Goal: Use online tool/utility: Utilize a website feature to perform a specific function

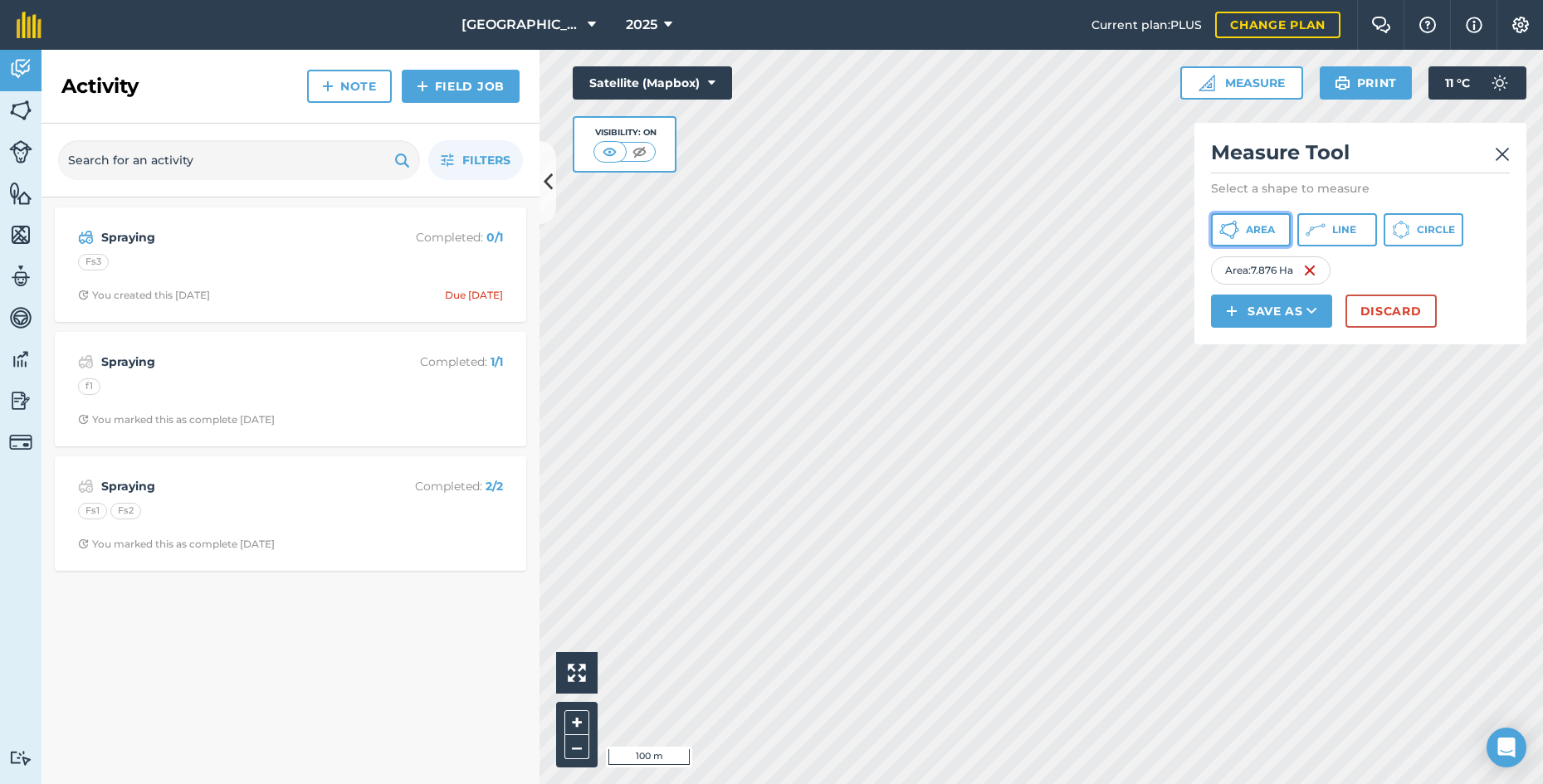
click at [1269, 233] on span "Area" at bounding box center [1260, 230] width 29 height 14
click at [1317, 241] on button "Line" at bounding box center [1337, 230] width 79 height 33
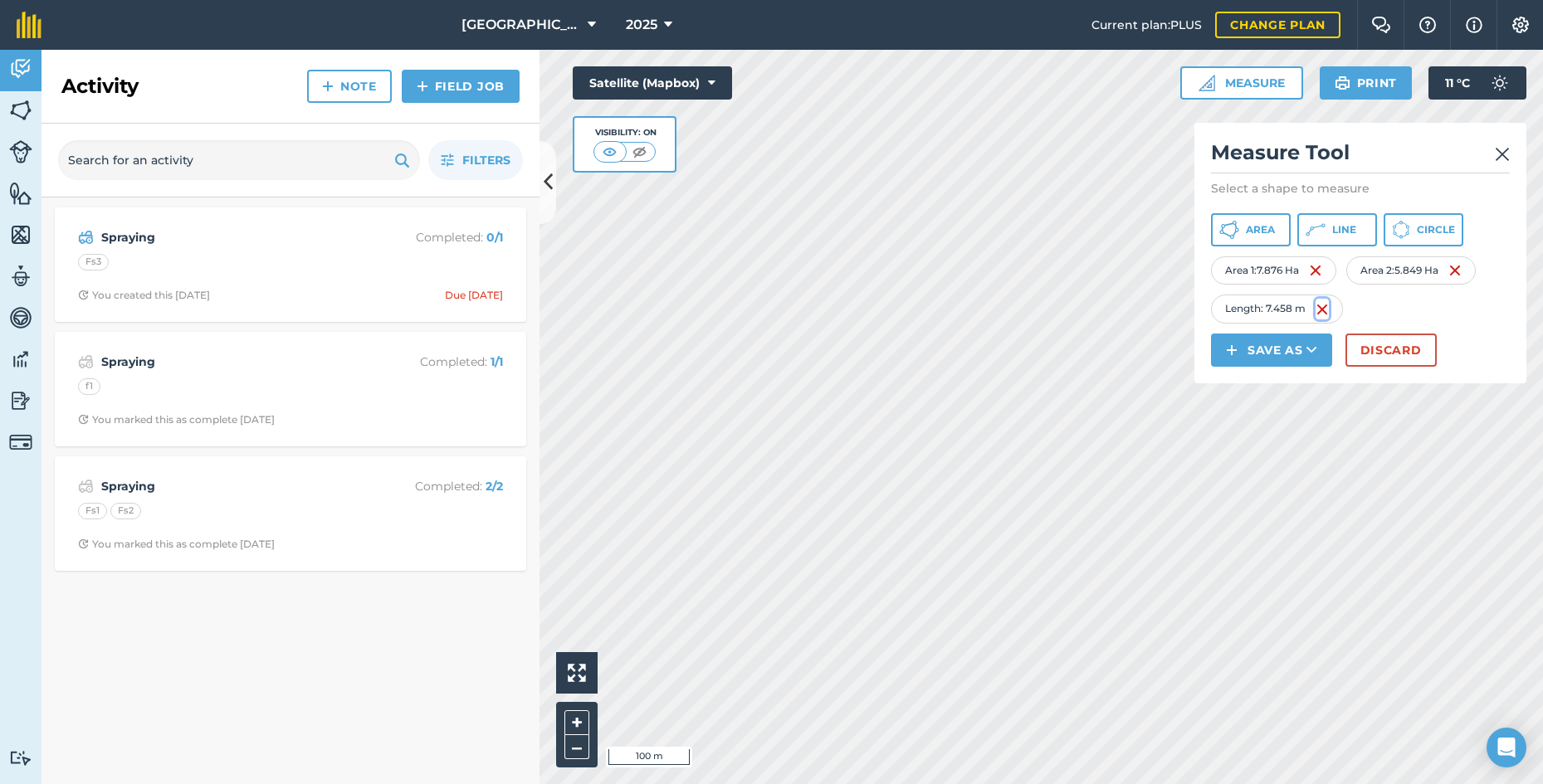
click at [1324, 309] on img at bounding box center [1322, 309] width 14 height 20
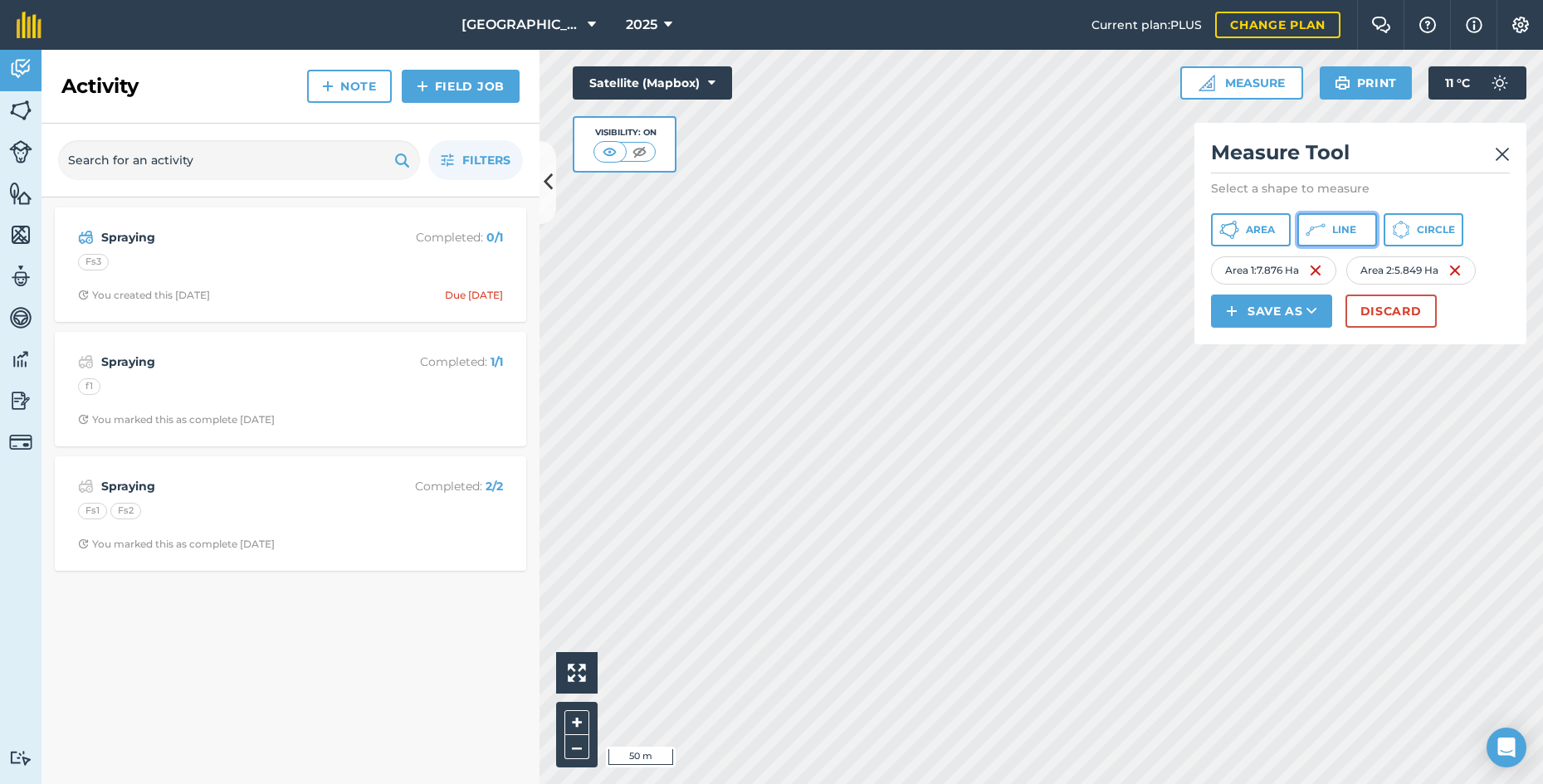
click at [1322, 230] on icon at bounding box center [1315, 230] width 20 height 20
click at [1310, 229] on icon at bounding box center [1310, 228] width 3 height 3
click at [1260, 229] on span "Area" at bounding box center [1260, 230] width 29 height 14
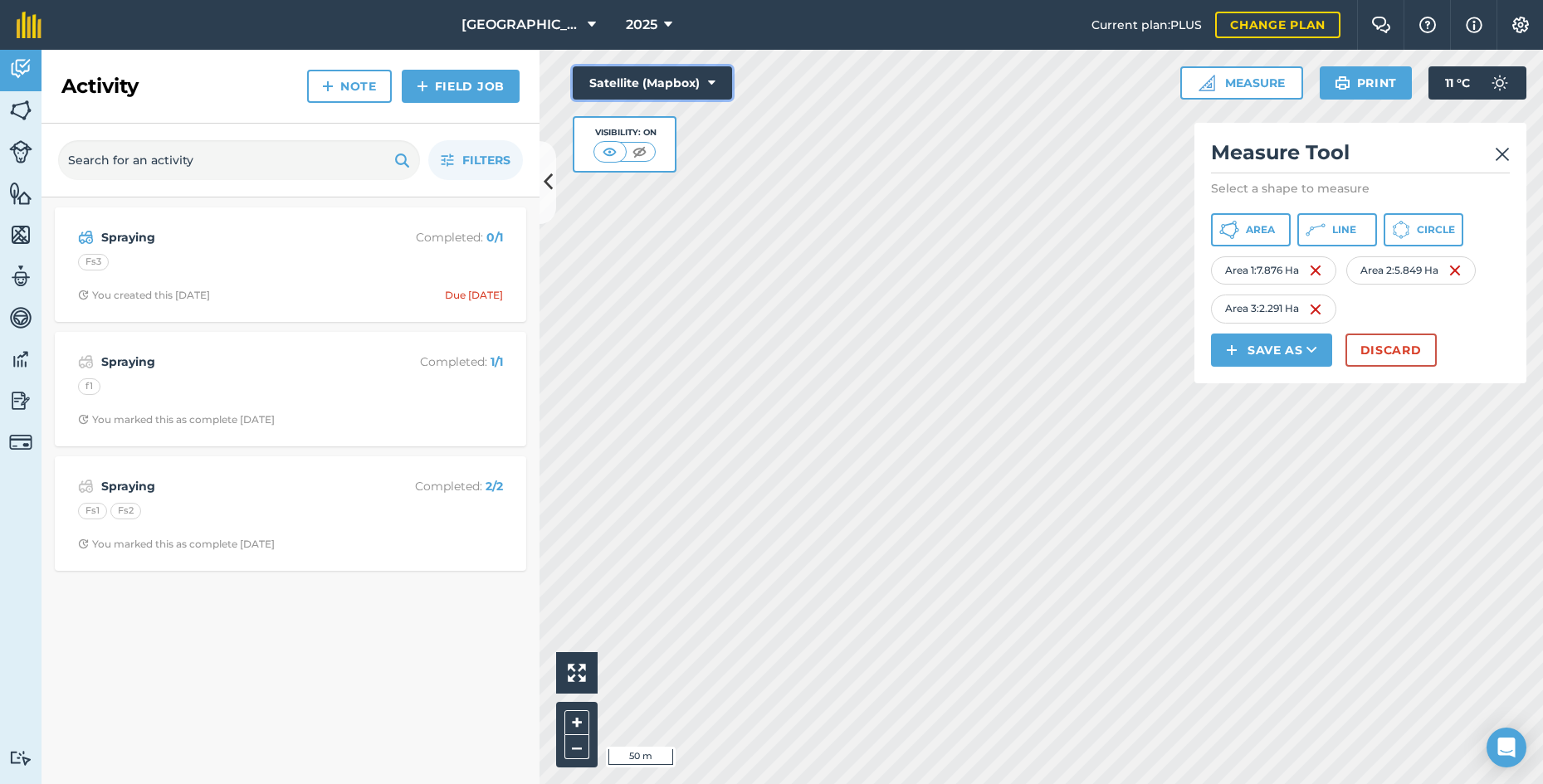
click at [681, 88] on button "Satellite (Mapbox)" at bounding box center [652, 83] width 159 height 33
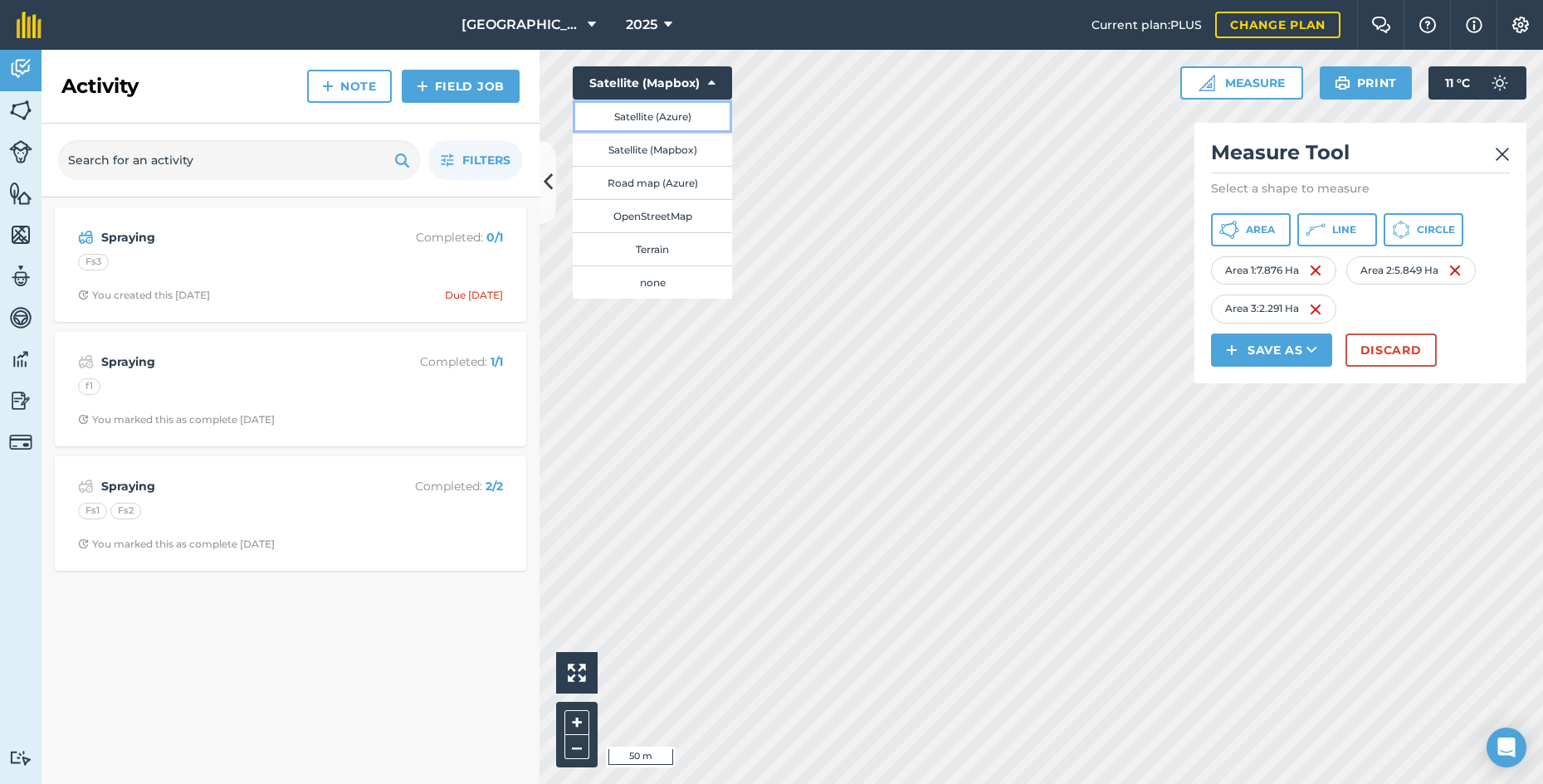
click at [682, 122] on button "Satellite (Azure)" at bounding box center [652, 116] width 159 height 33
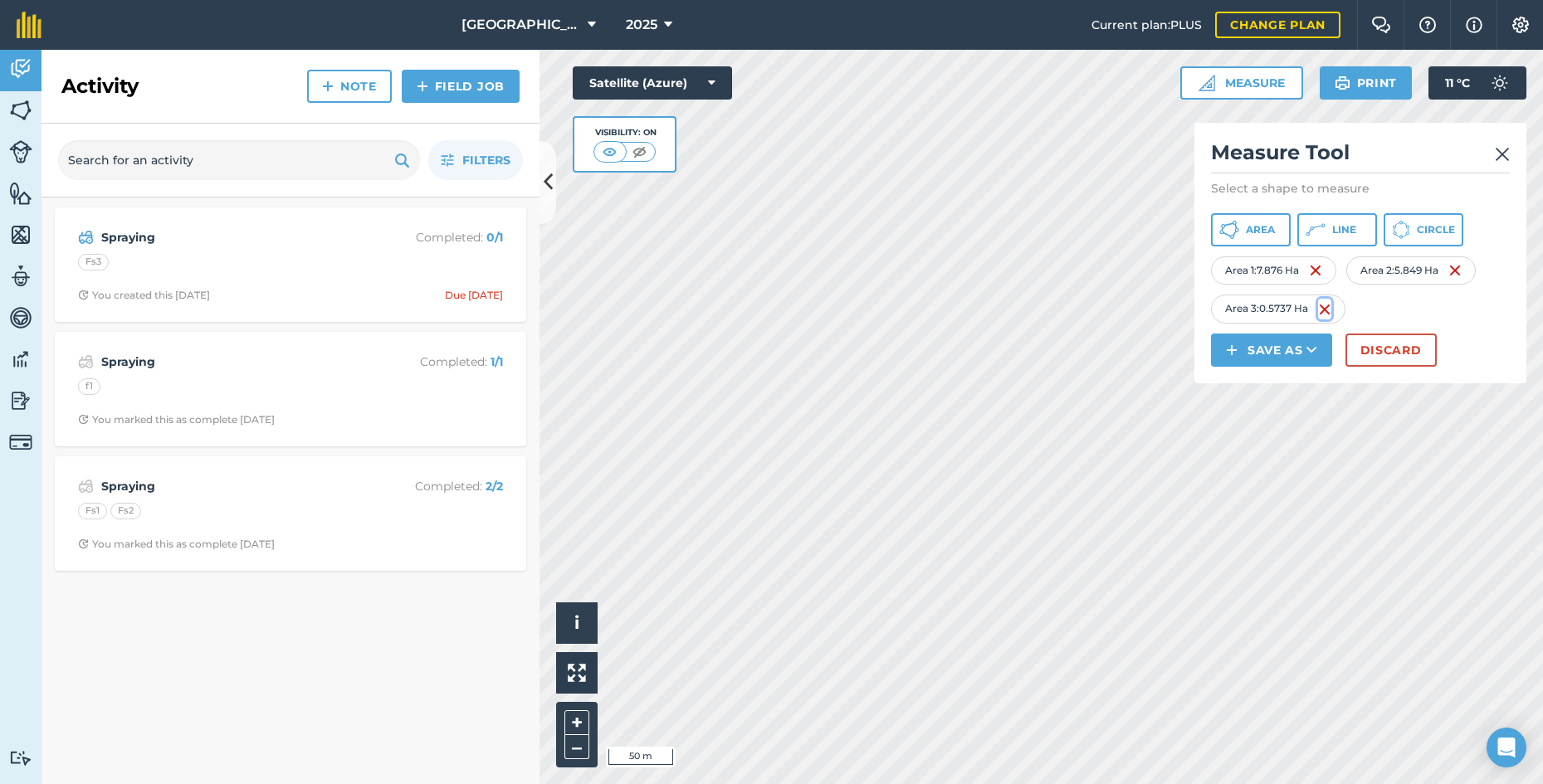
click at [1323, 309] on img at bounding box center [1325, 309] width 14 height 20
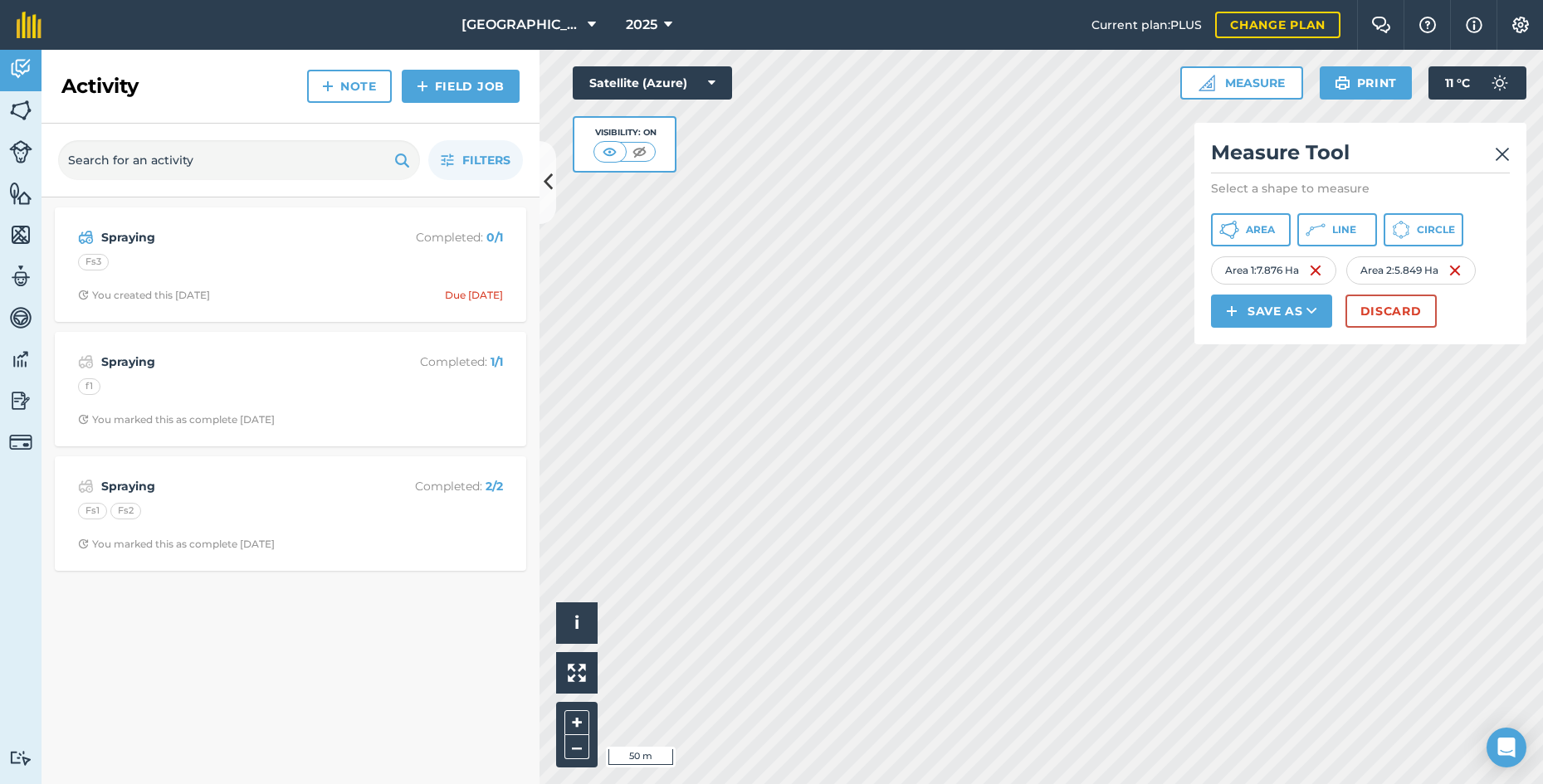
click at [1506, 153] on img at bounding box center [1501, 154] width 15 height 20
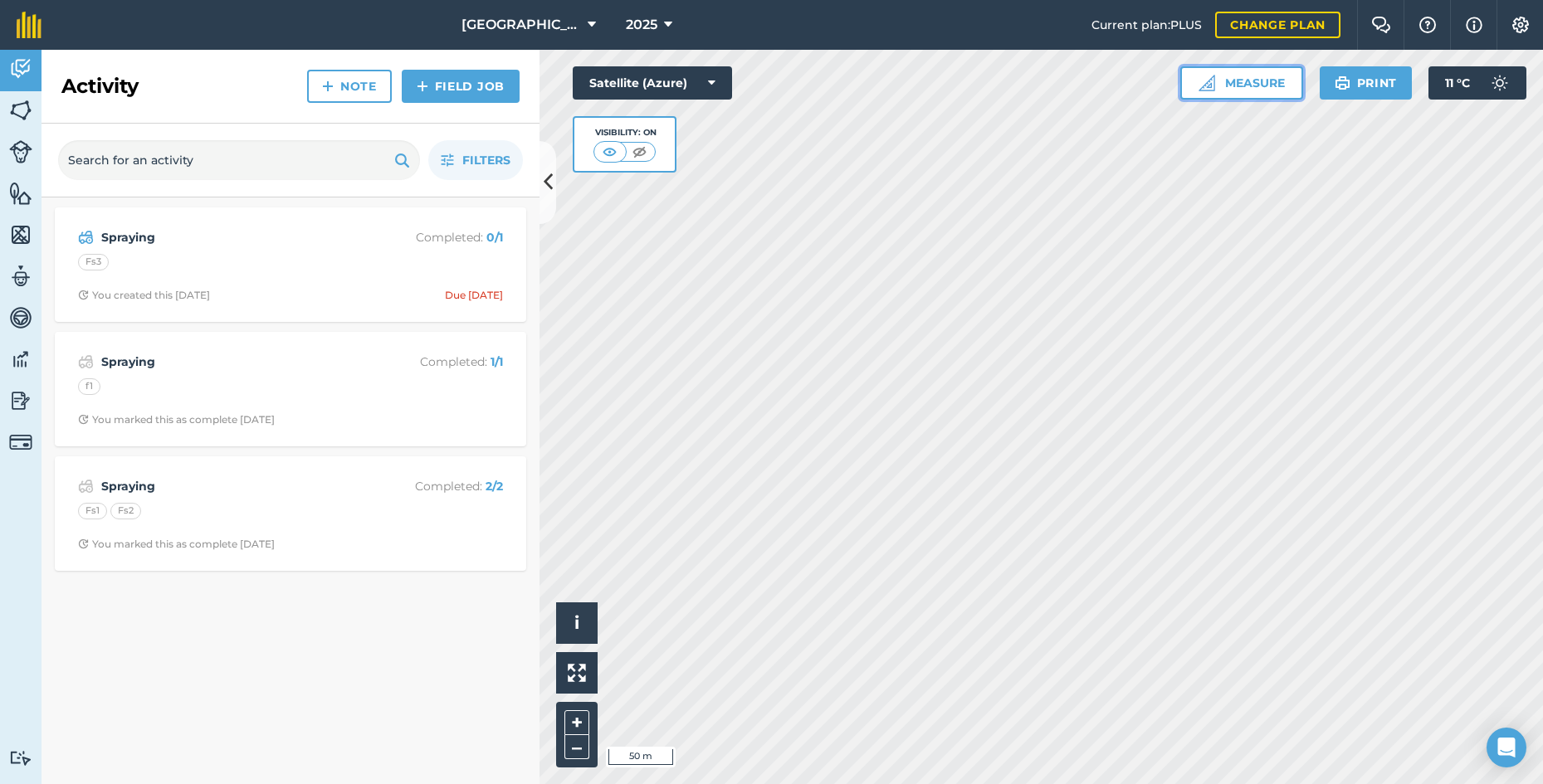
click at [1294, 83] on button "Measure" at bounding box center [1242, 83] width 123 height 33
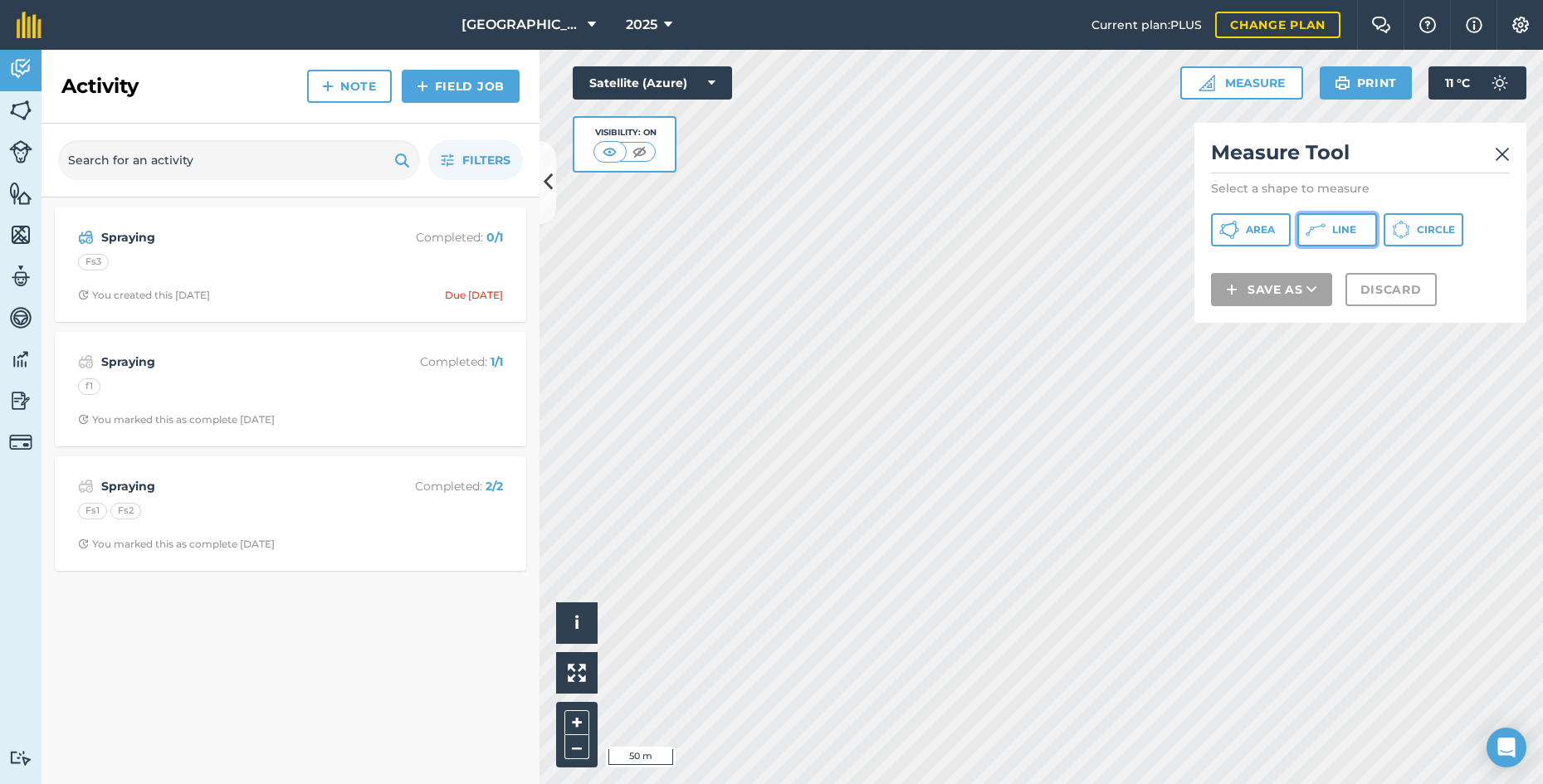
click at [1335, 222] on button "Line" at bounding box center [1337, 230] width 79 height 33
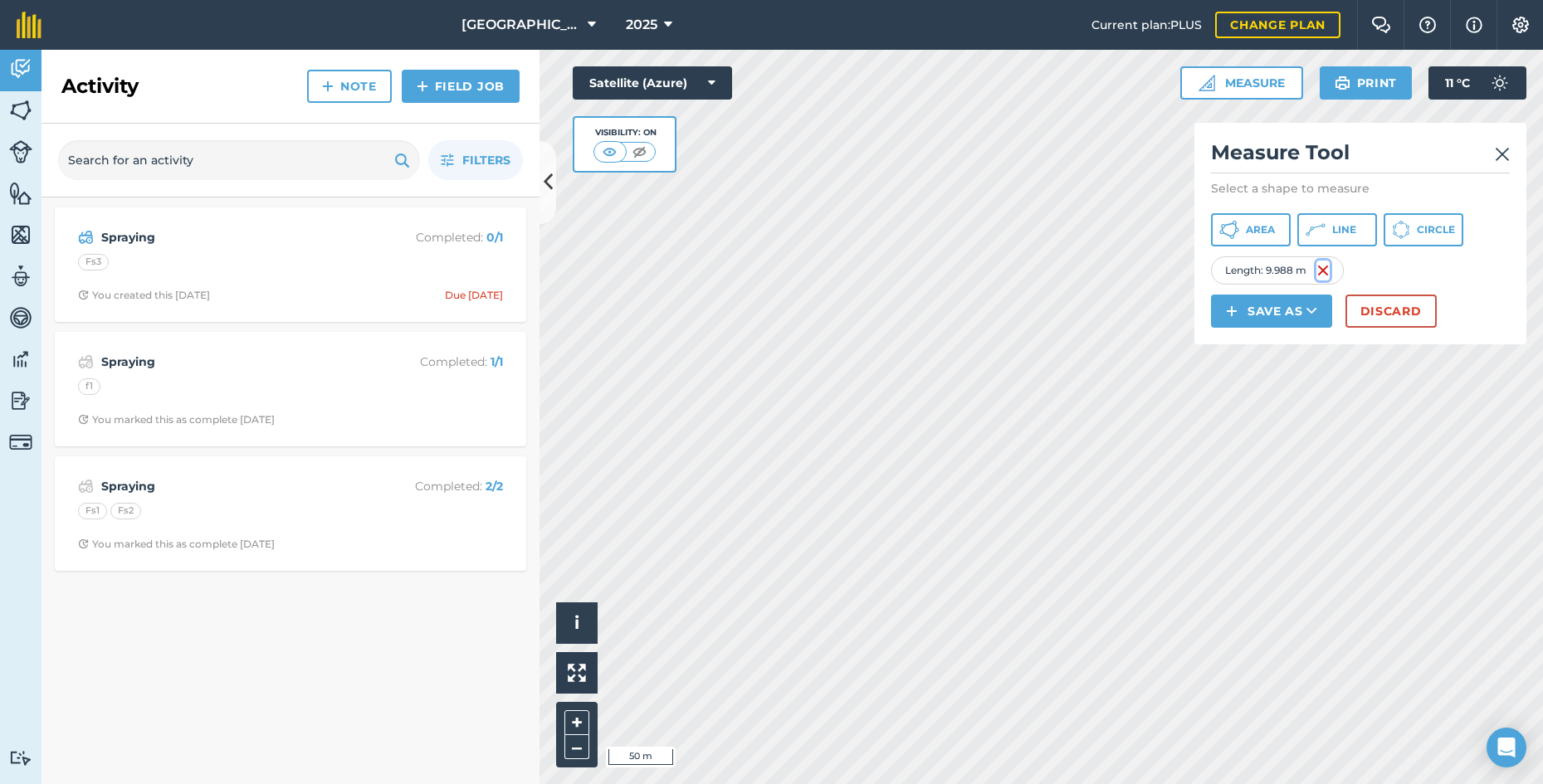
click at [1327, 267] on img at bounding box center [1323, 270] width 14 height 20
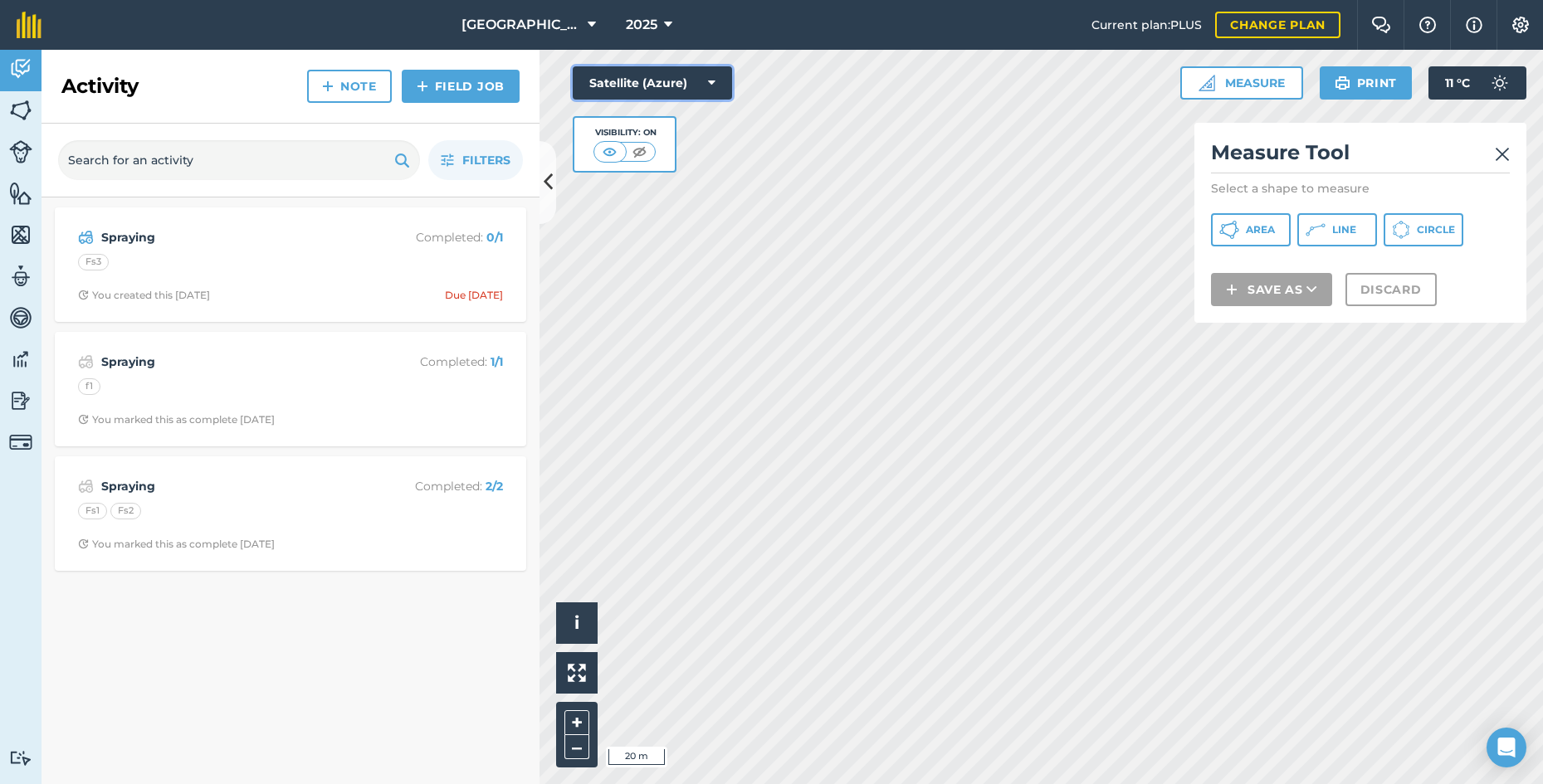
click at [688, 83] on button "Satellite (Azure)" at bounding box center [652, 83] width 159 height 33
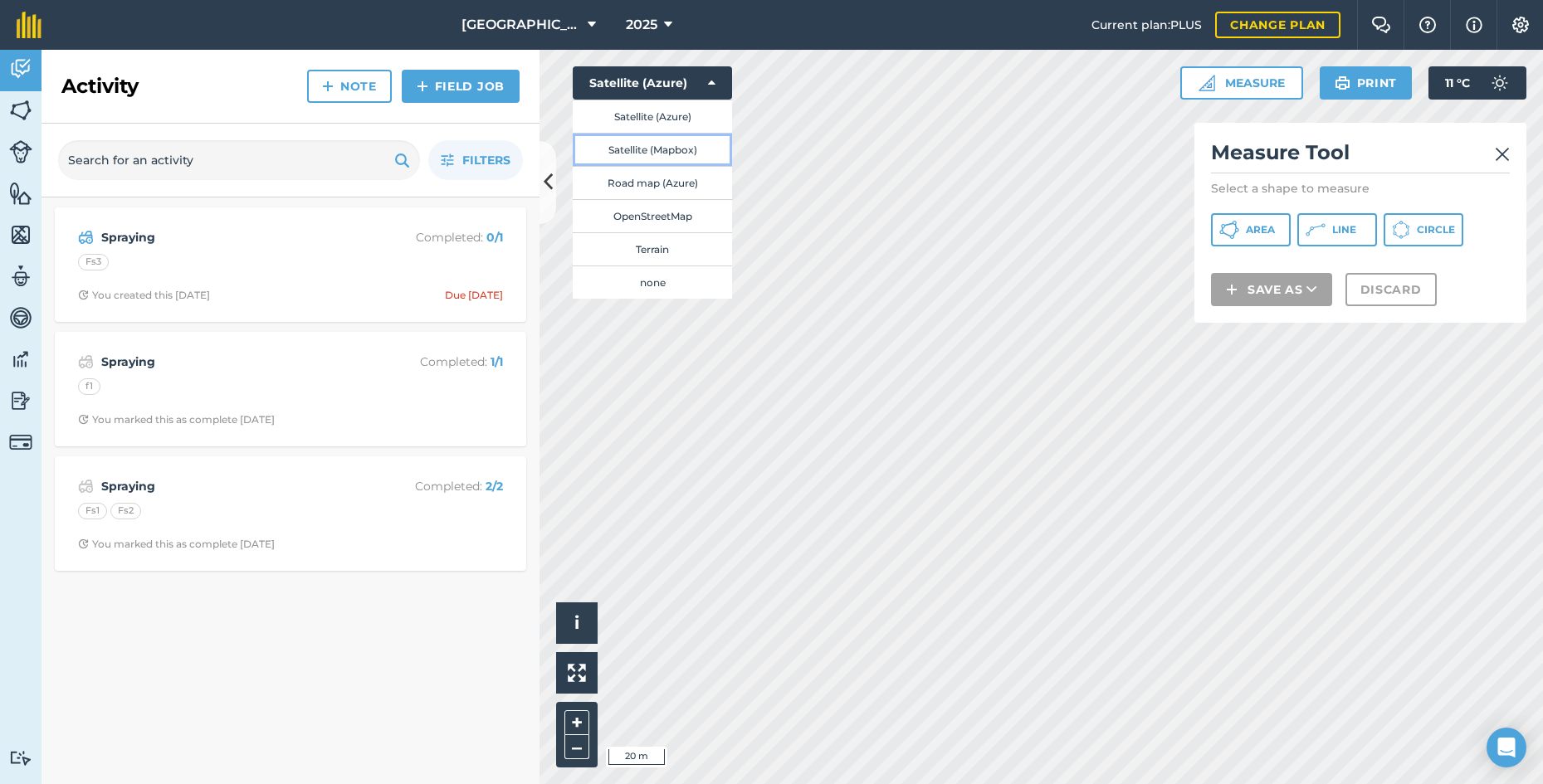
click at [691, 148] on button "Satellite (Mapbox)" at bounding box center [652, 149] width 159 height 33
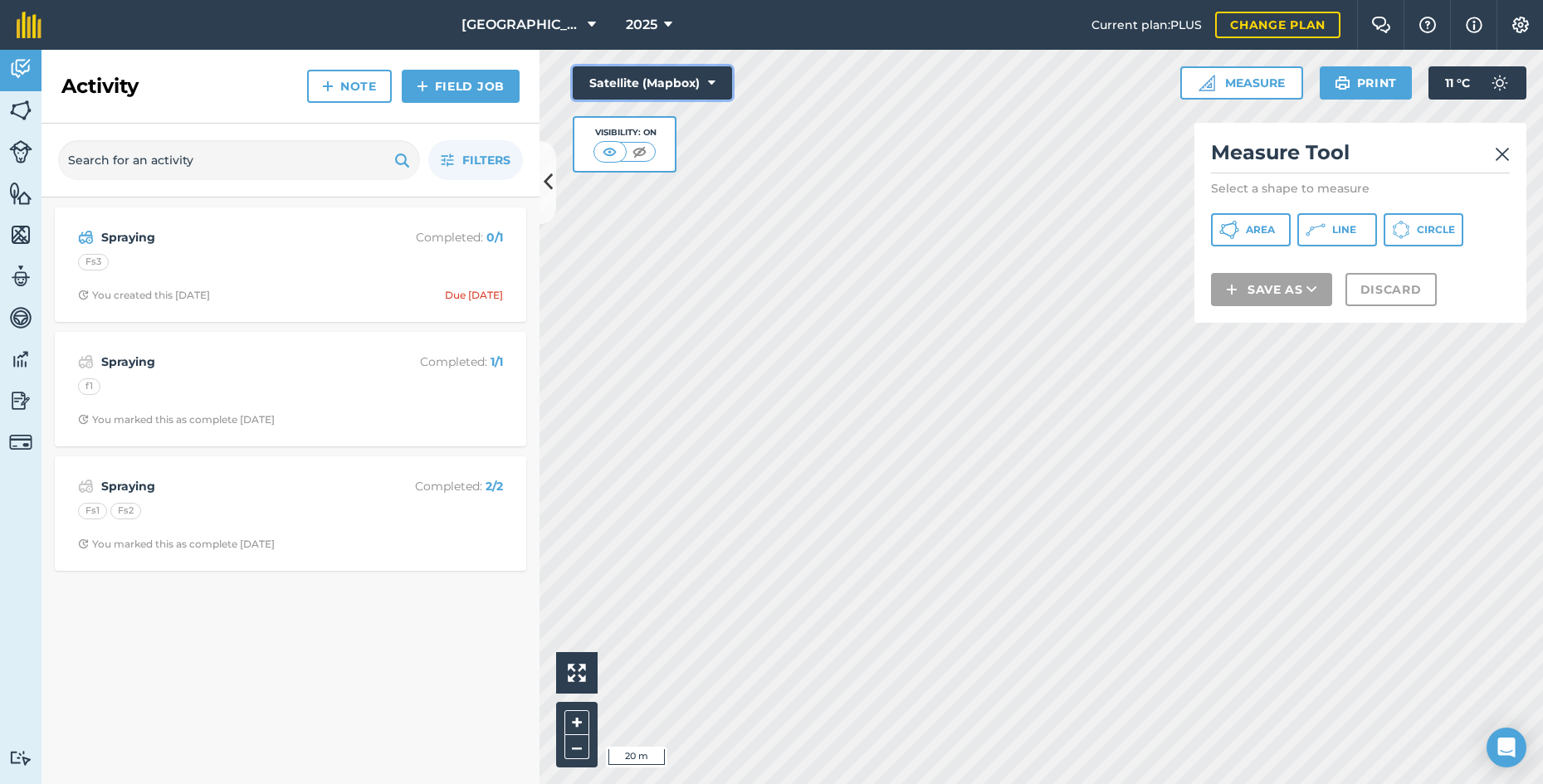
click at [690, 93] on button "Satellite (Mapbox)" at bounding box center [652, 83] width 159 height 33
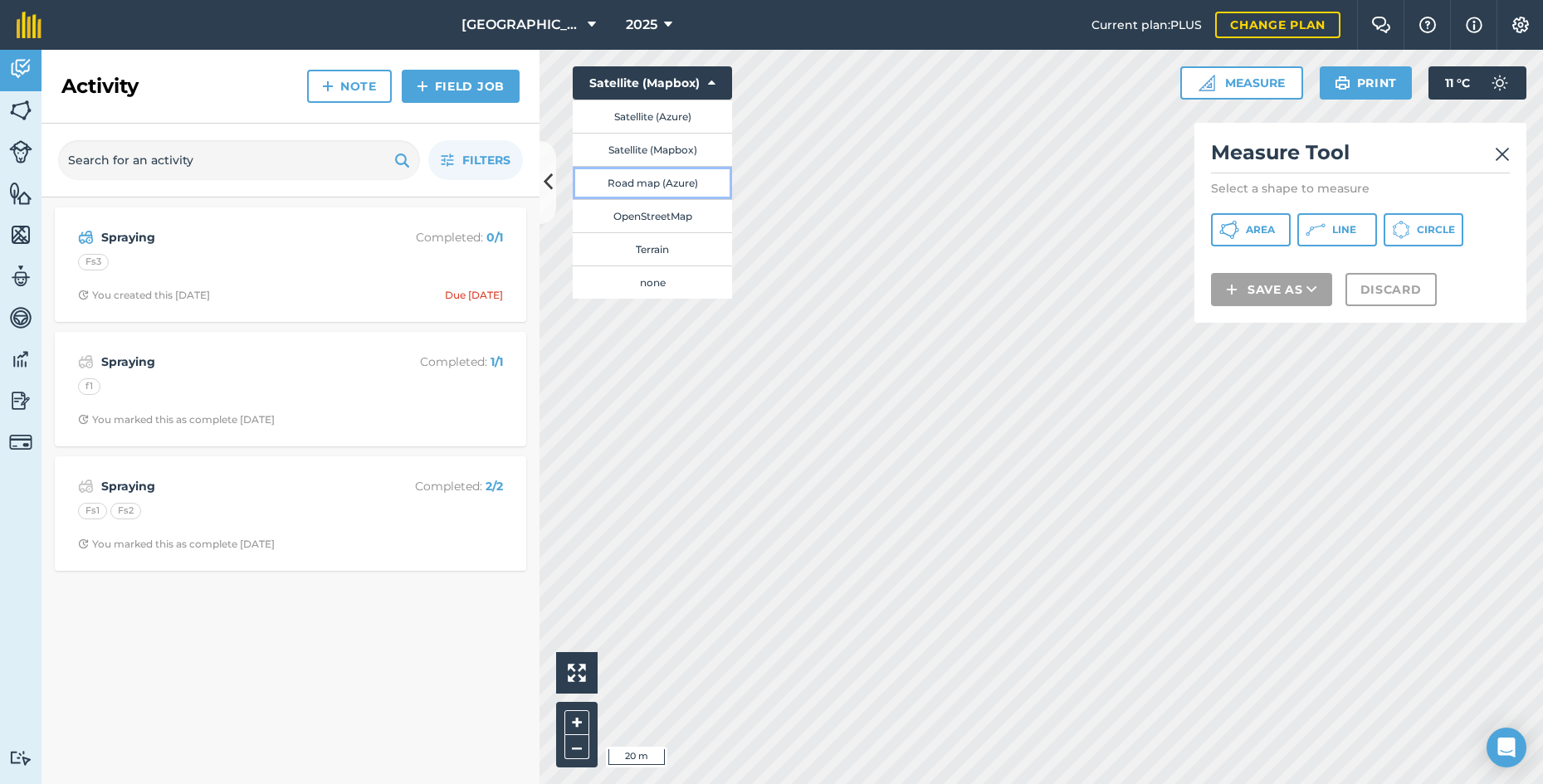
click at [676, 175] on button "Road map (Azure)" at bounding box center [652, 182] width 159 height 33
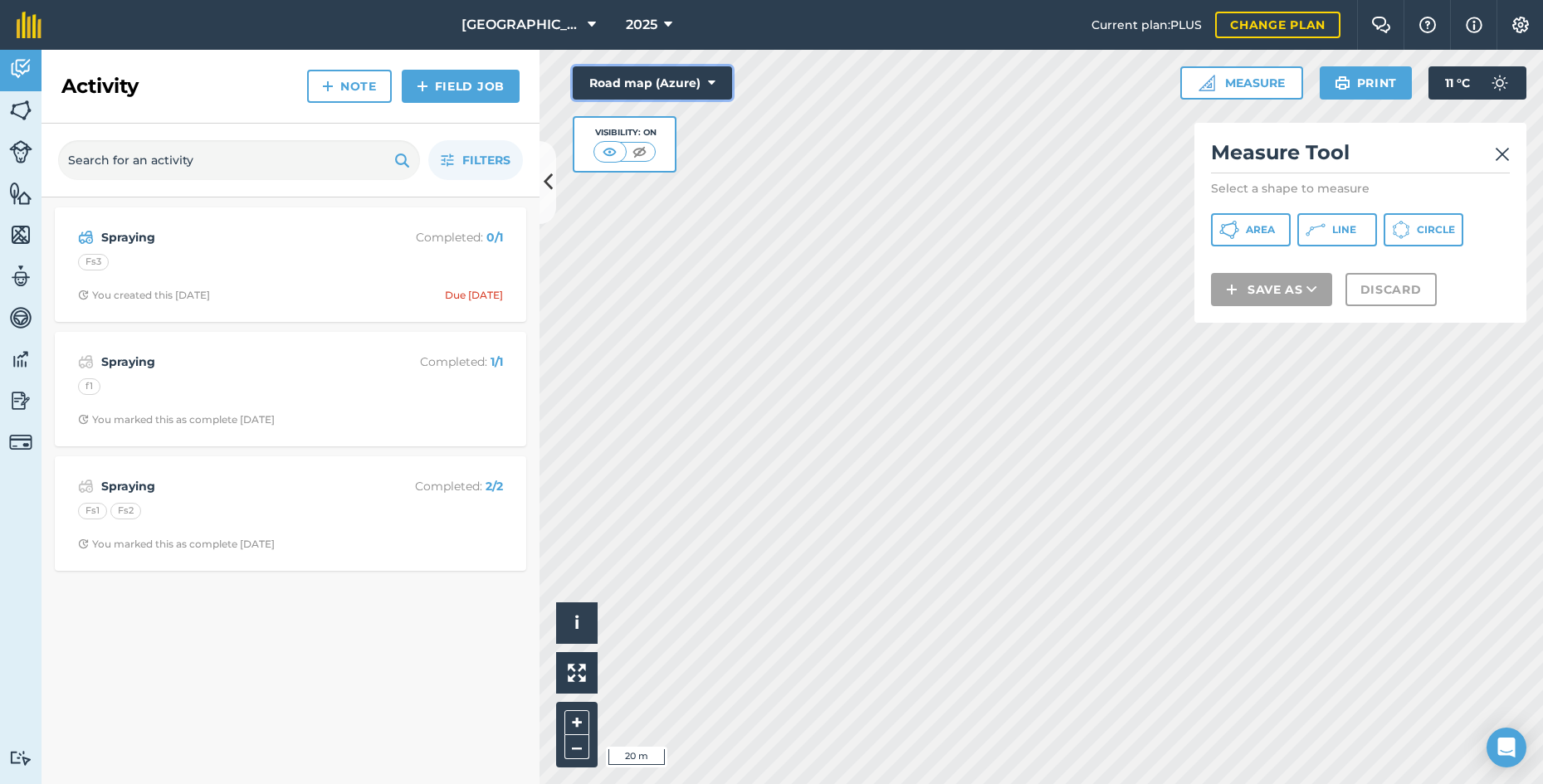
click at [690, 84] on button "Road map (Azure)" at bounding box center [652, 83] width 159 height 33
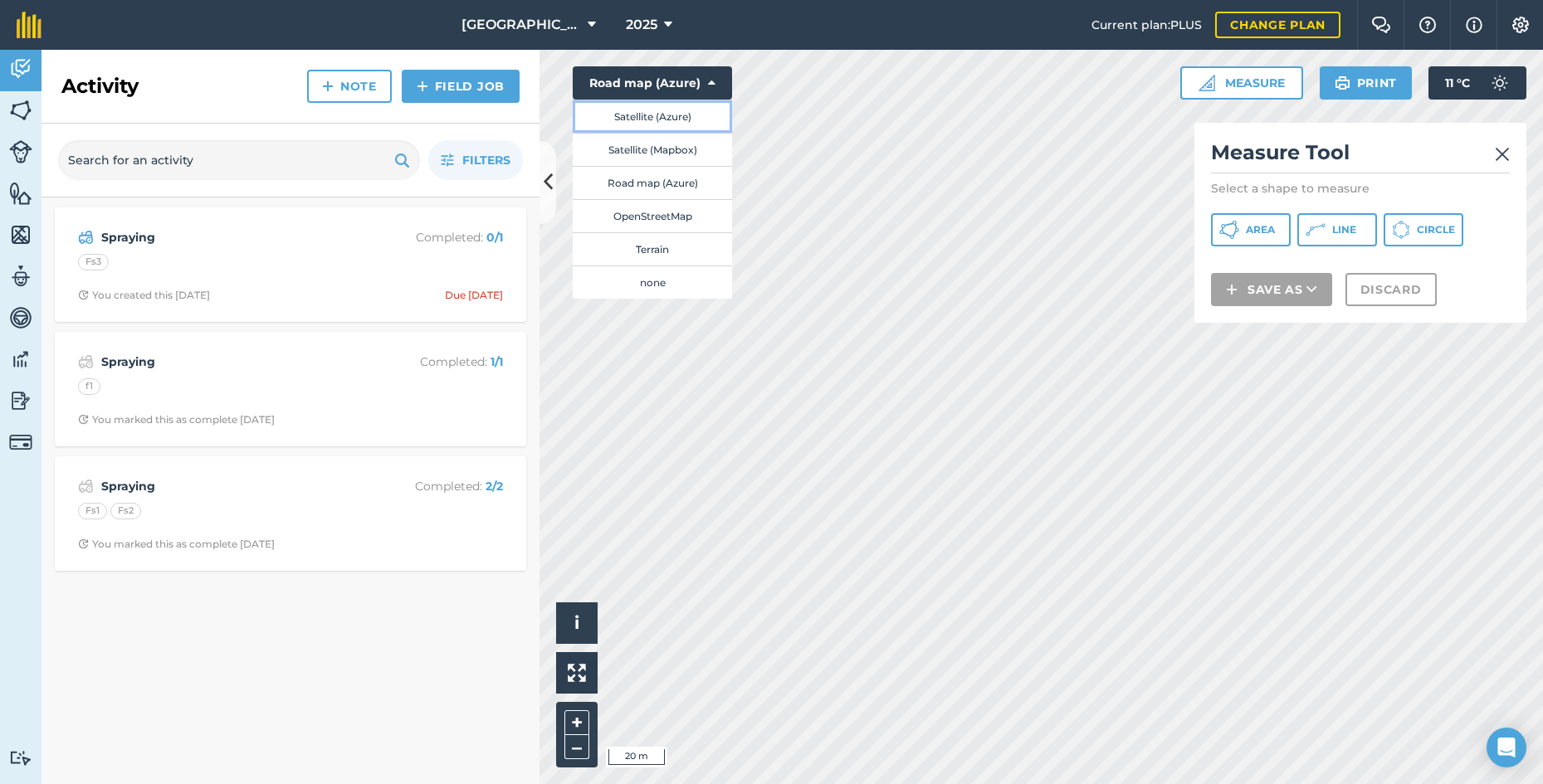
click at [671, 116] on button "Satellite (Azure)" at bounding box center [652, 116] width 159 height 33
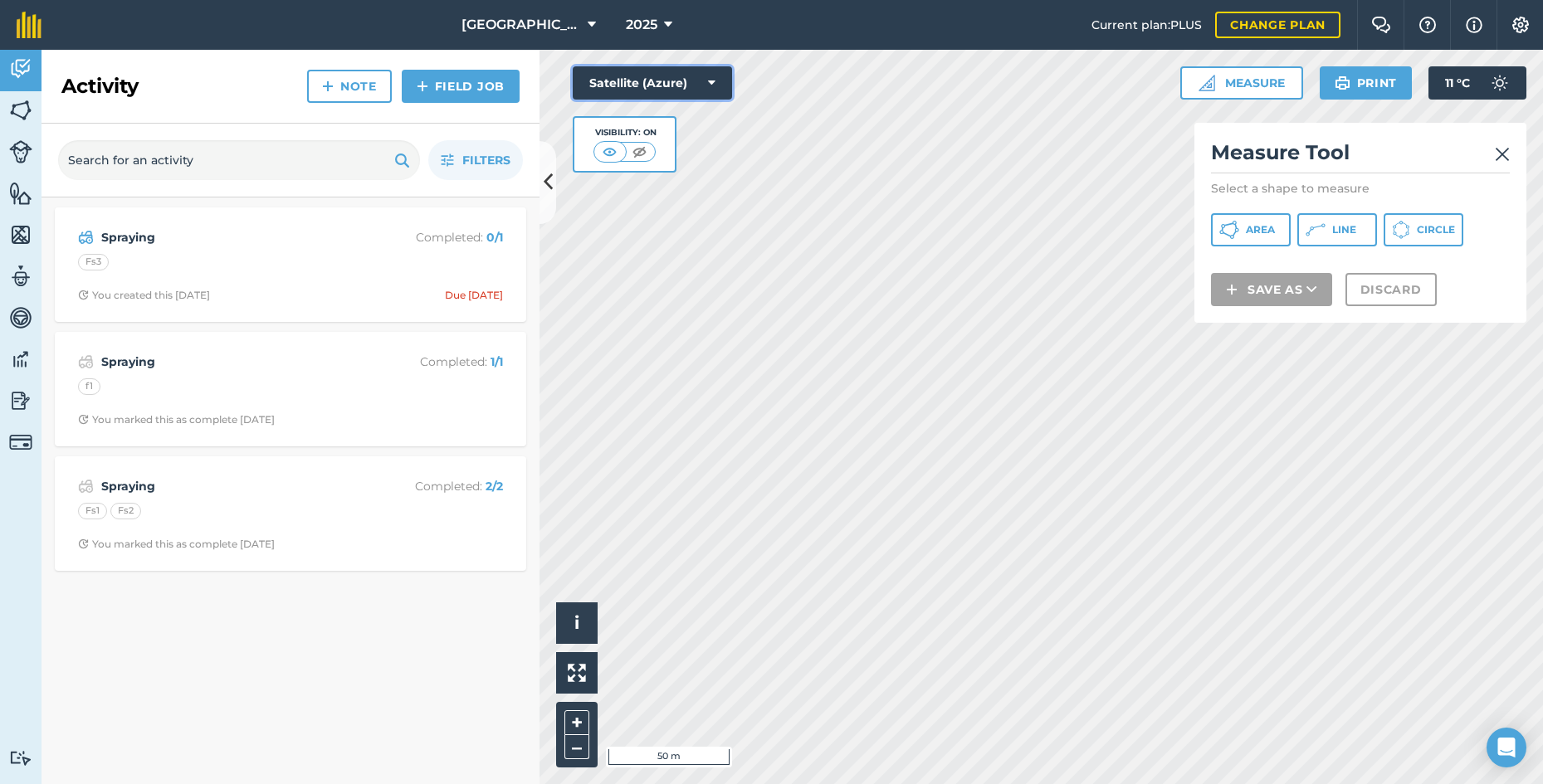
click at [661, 81] on button "Satellite (Azure)" at bounding box center [652, 83] width 159 height 33
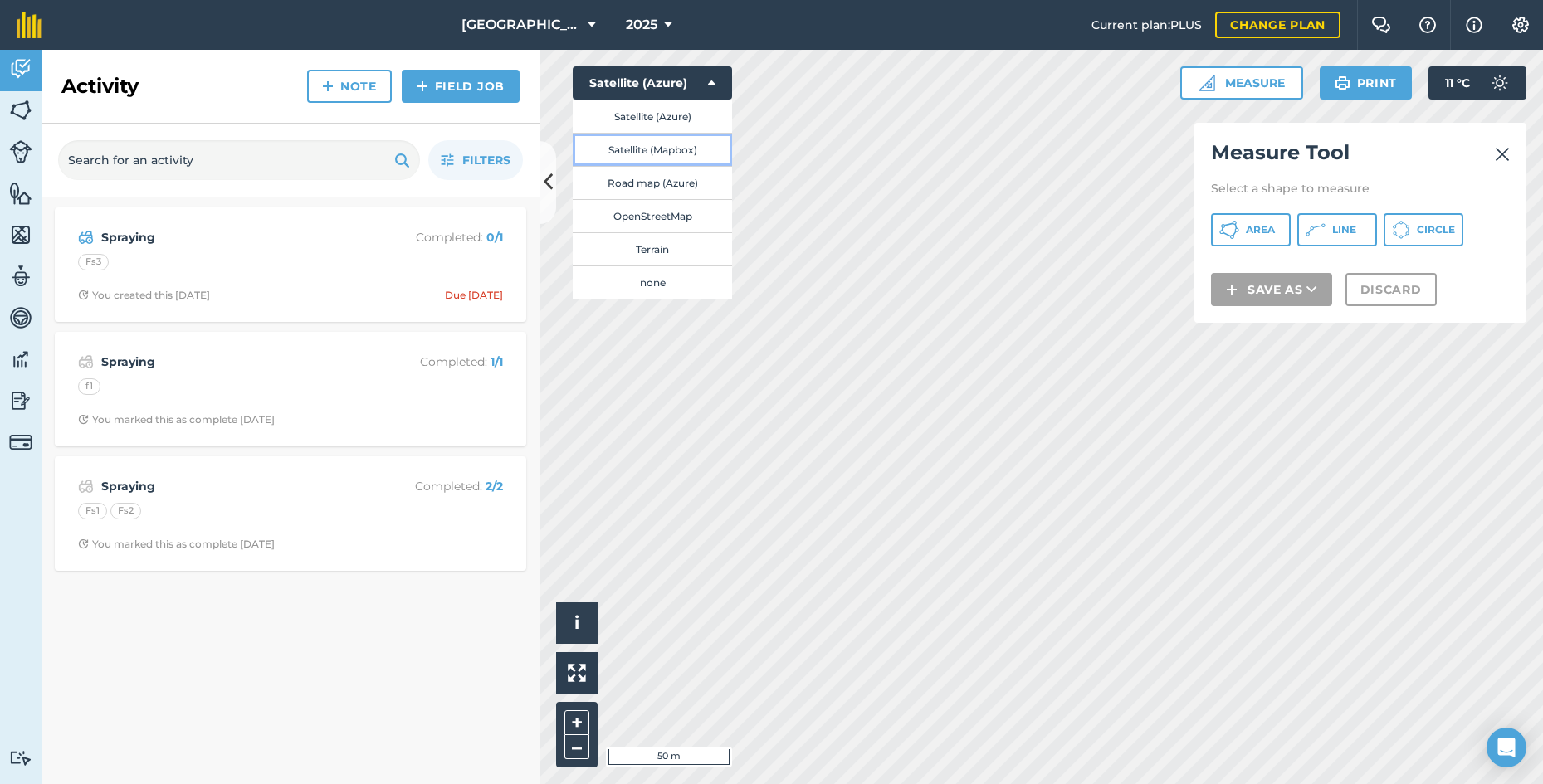
click at [671, 145] on button "Satellite (Mapbox)" at bounding box center [652, 149] width 159 height 33
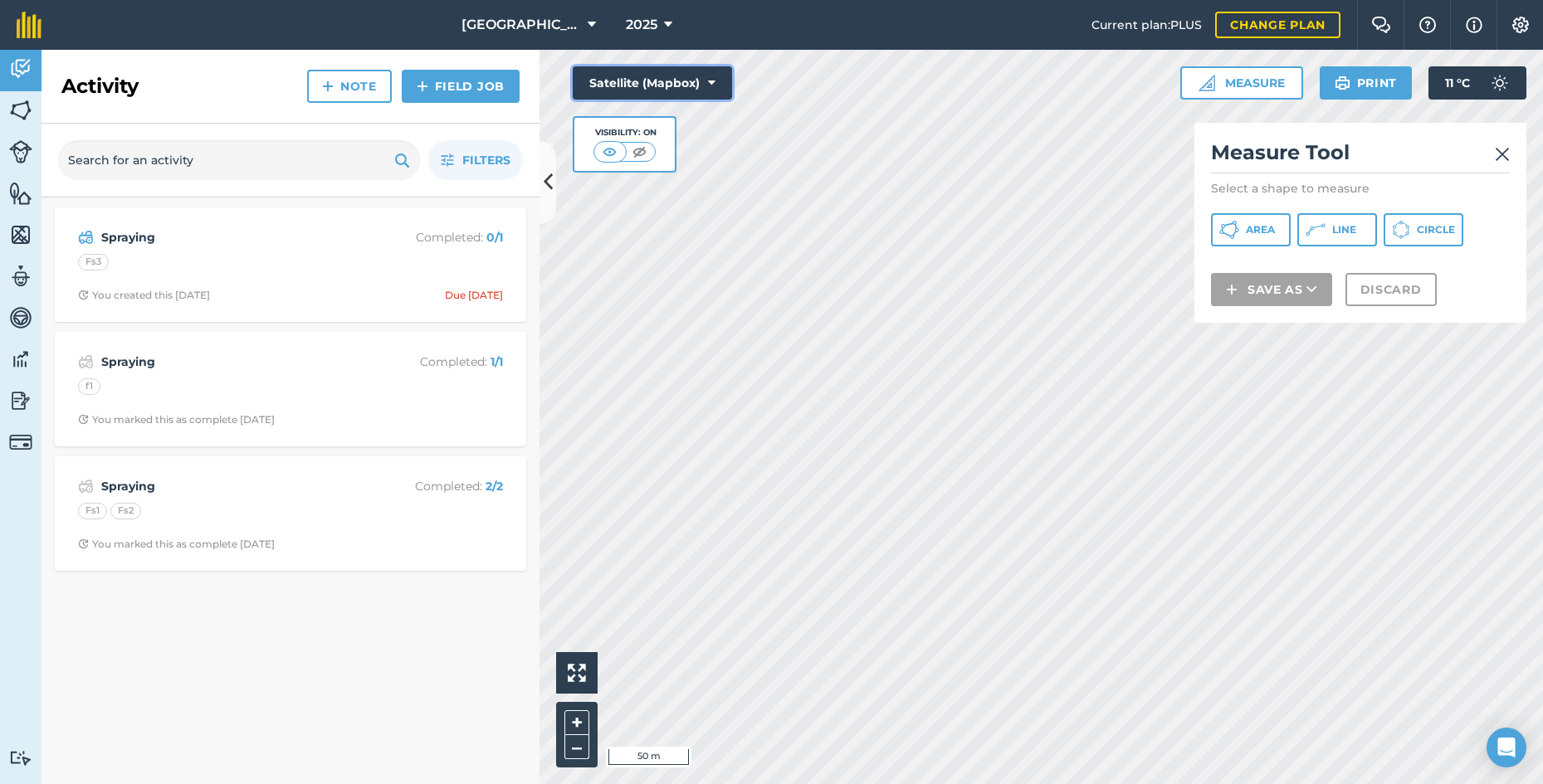
click at [691, 79] on button "Satellite (Mapbox)" at bounding box center [652, 83] width 159 height 33
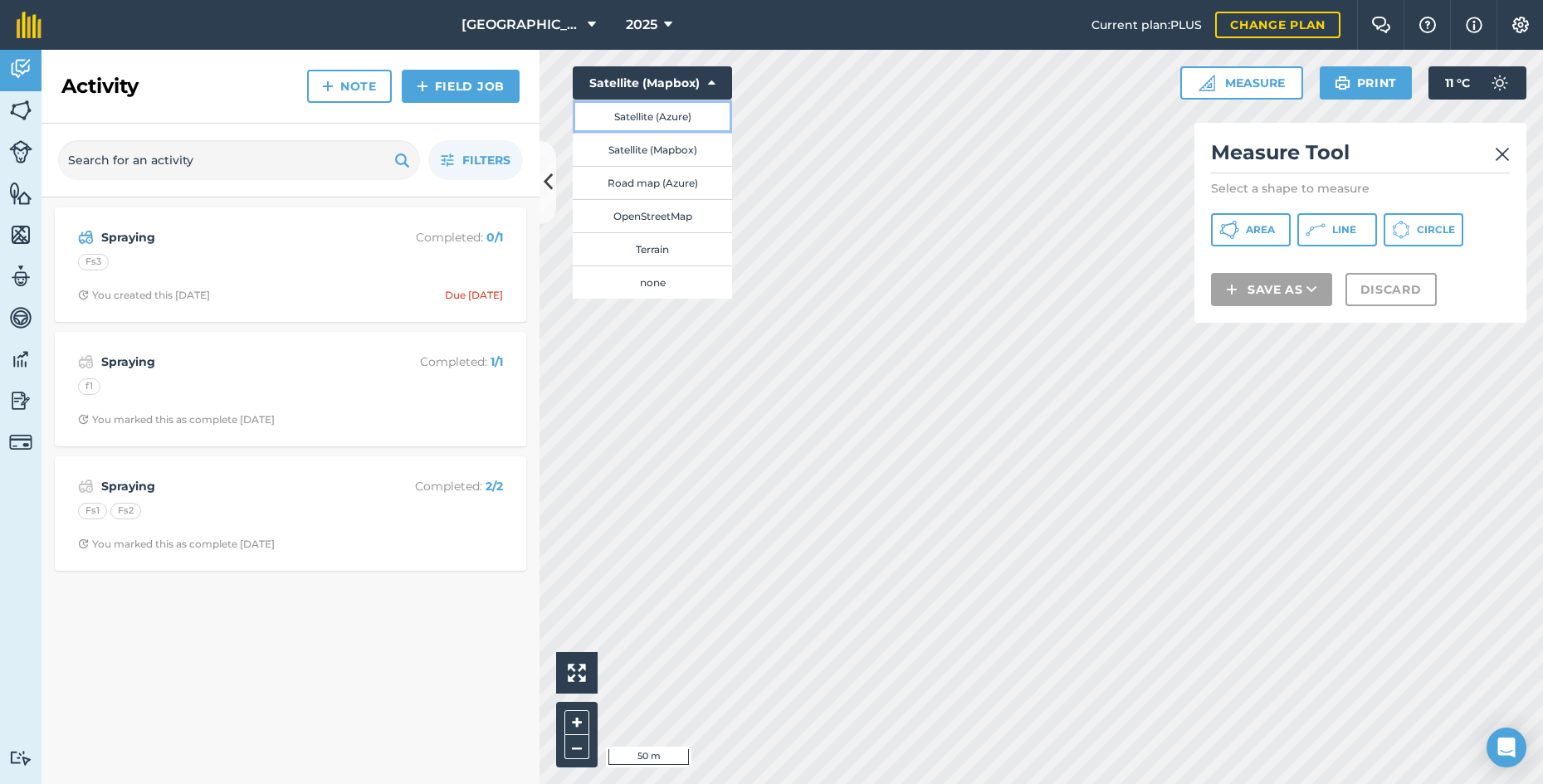
click at [686, 113] on button "Satellite (Azure)" at bounding box center [652, 116] width 159 height 33
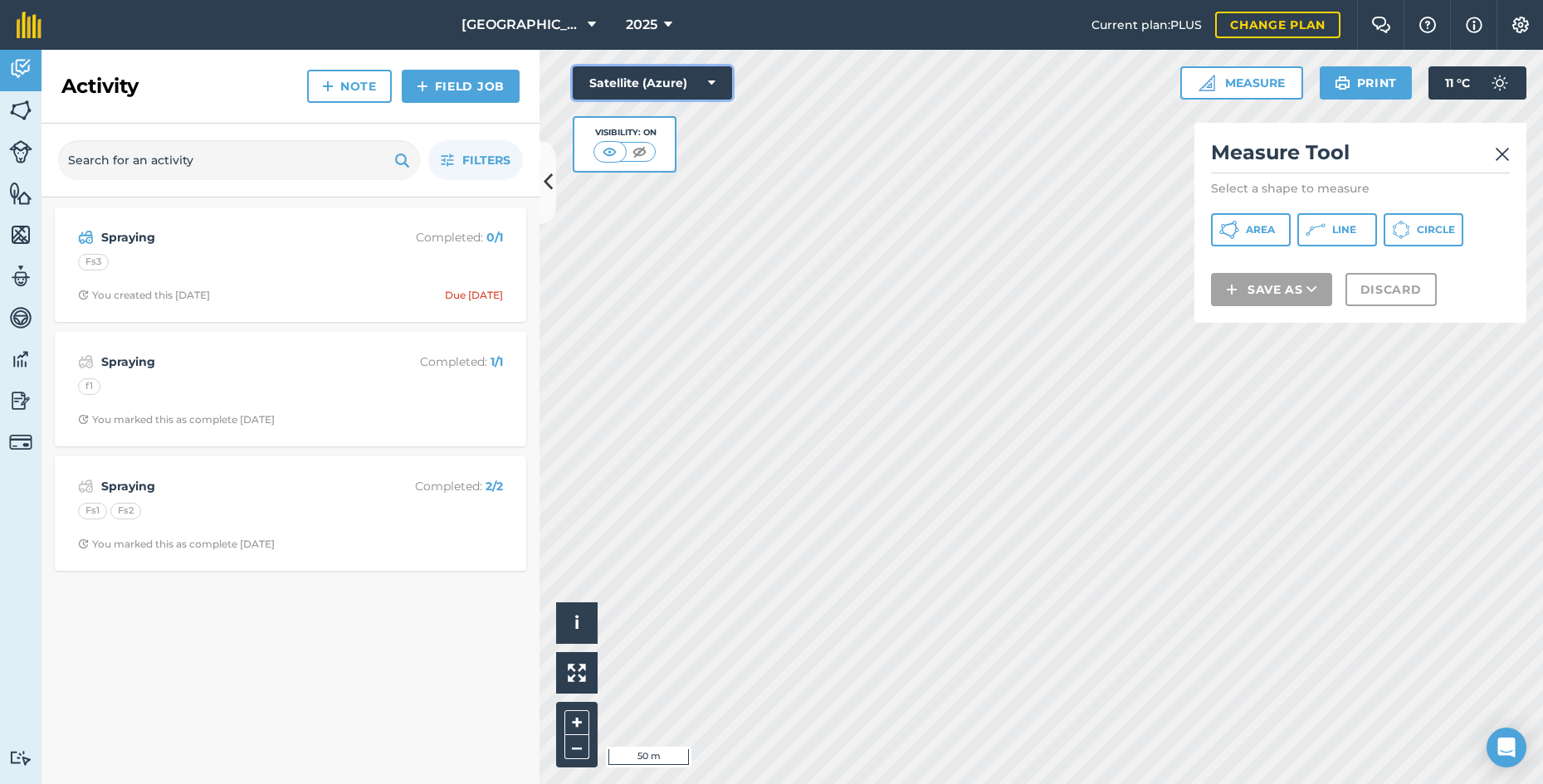
click at [713, 90] on icon at bounding box center [711, 82] width 8 height 16
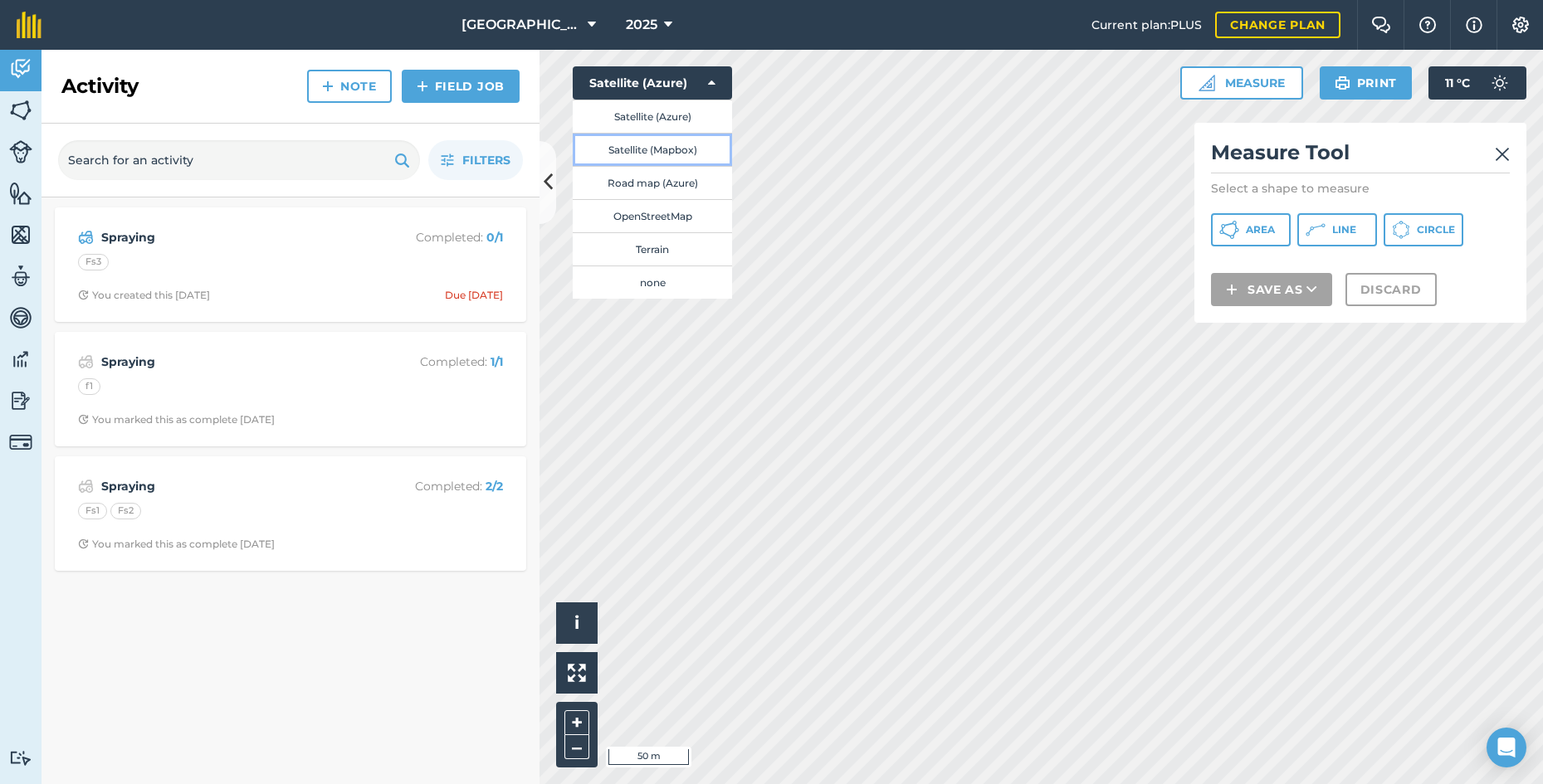
click at [694, 144] on button "Satellite (Mapbox)" at bounding box center [652, 149] width 159 height 33
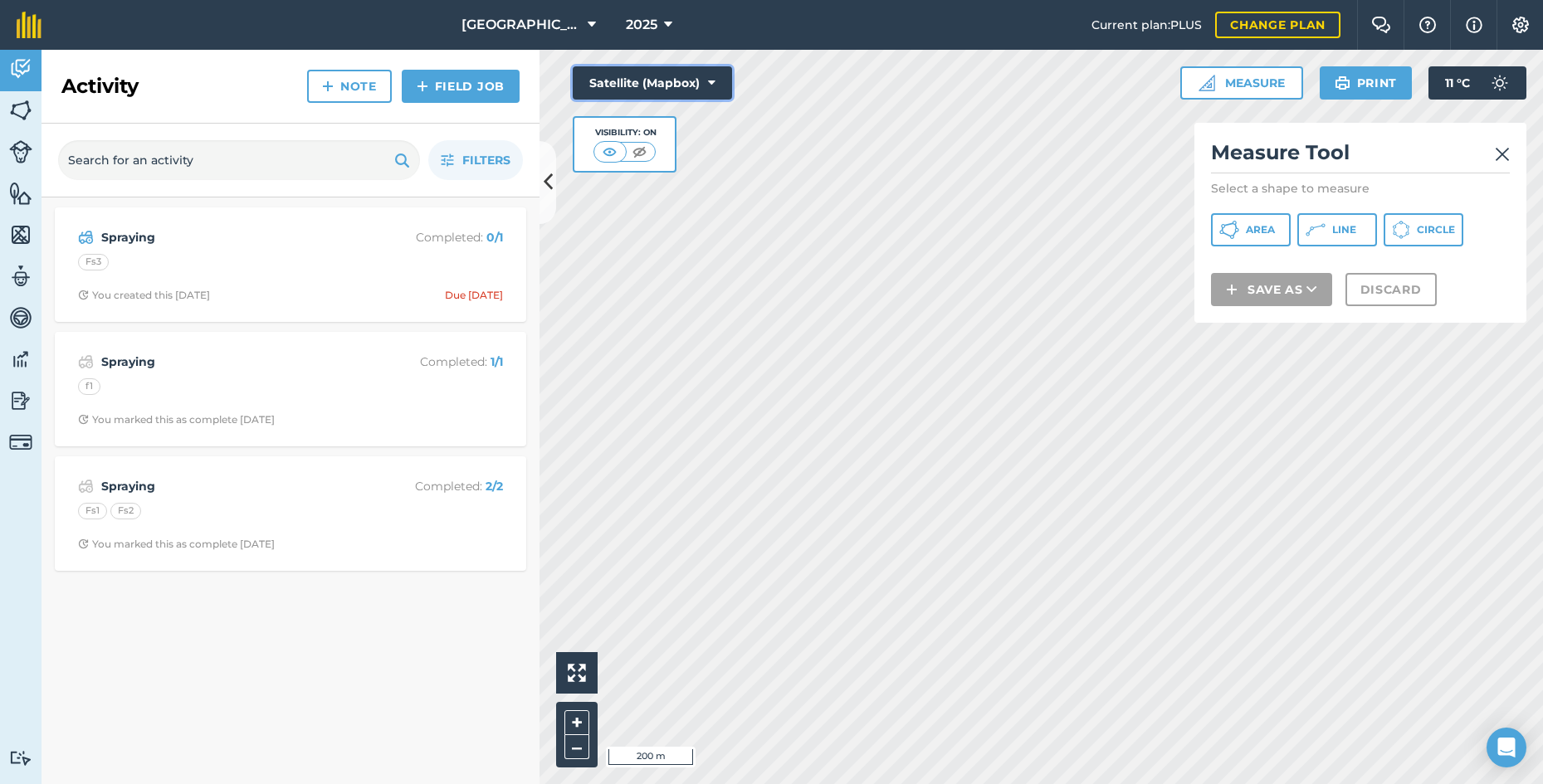
click at [684, 77] on button "Satellite (Mapbox)" at bounding box center [652, 83] width 159 height 33
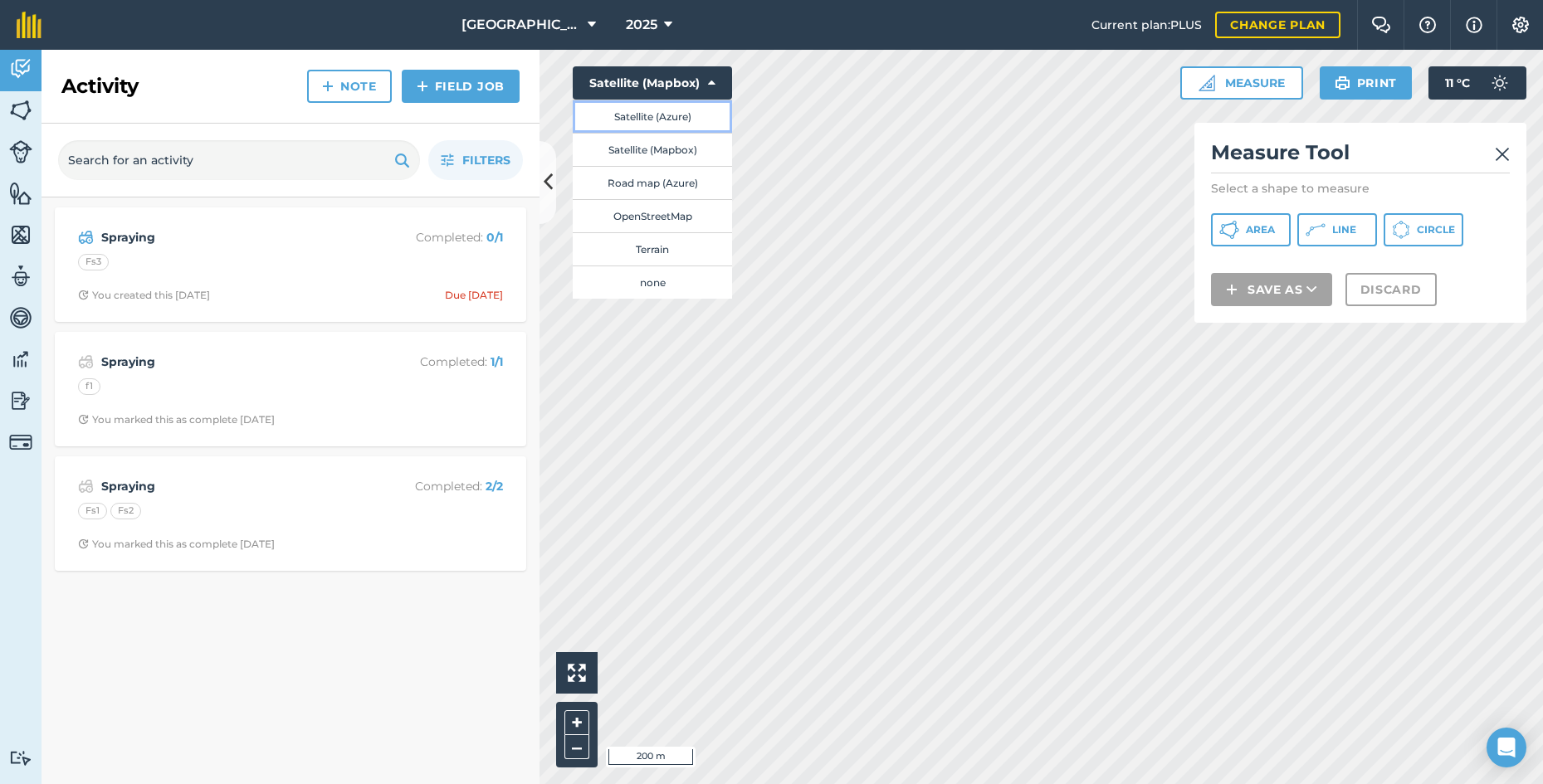
click at [684, 112] on button "Satellite (Azure)" at bounding box center [652, 116] width 159 height 33
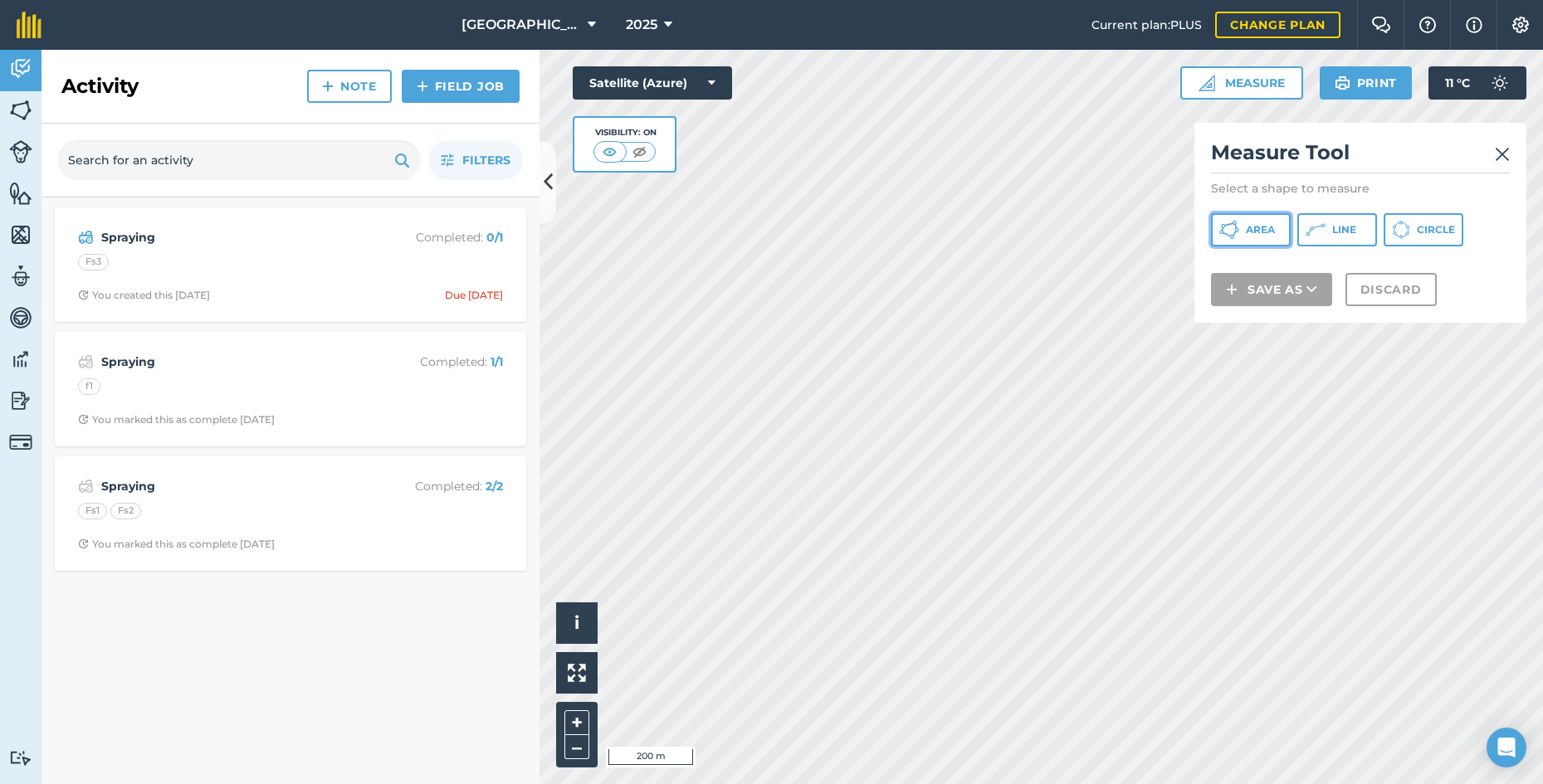
click at [1273, 222] on button "Area" at bounding box center [1250, 230] width 79 height 33
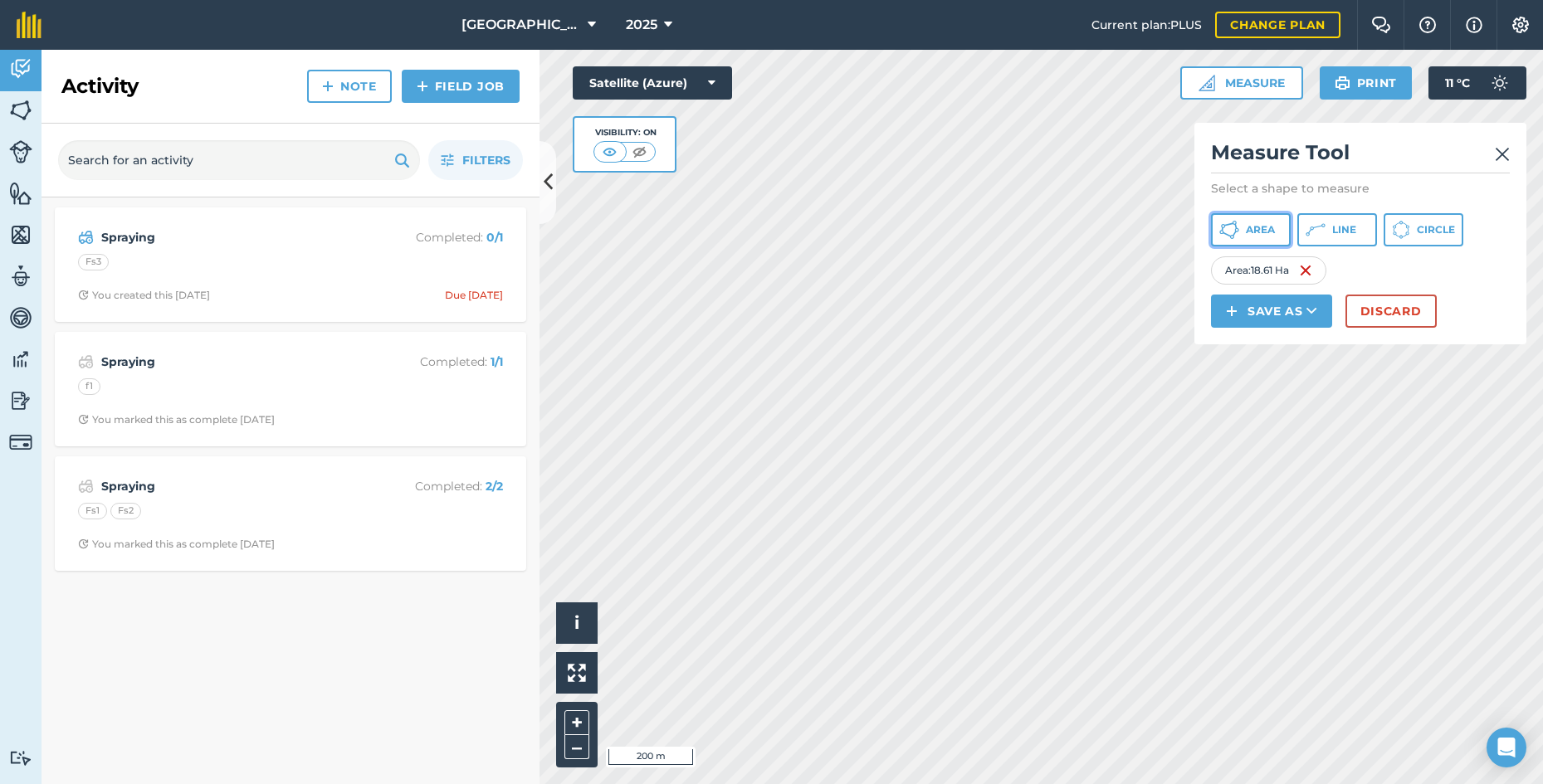
click at [1256, 228] on span "Area" at bounding box center [1260, 230] width 29 height 14
click at [1453, 272] on img at bounding box center [1446, 270] width 14 height 20
click at [1312, 269] on img at bounding box center [1306, 270] width 14 height 20
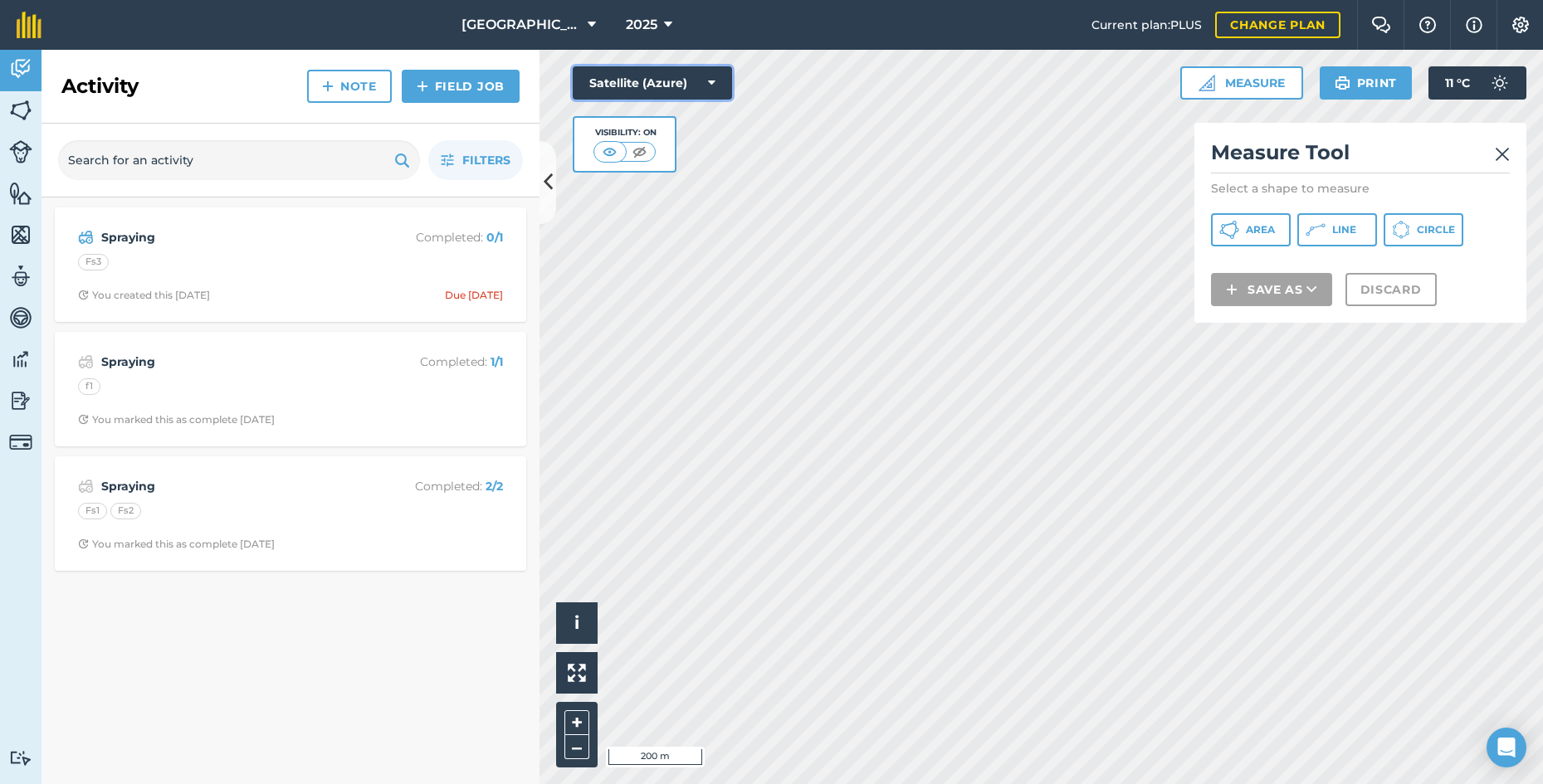
click at [685, 83] on button "Satellite (Azure)" at bounding box center [652, 83] width 159 height 33
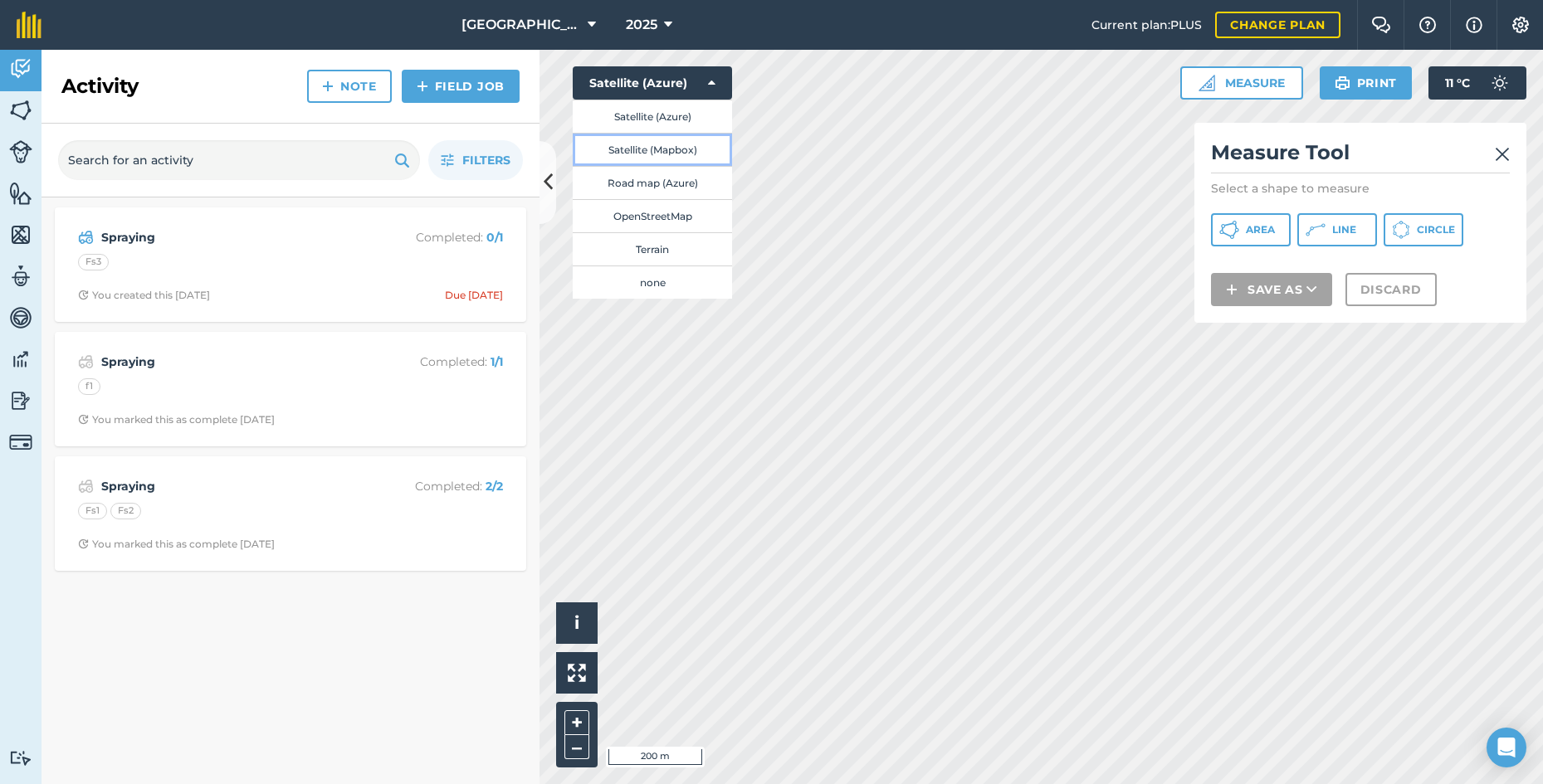
click at [677, 146] on button "Satellite (Mapbox)" at bounding box center [652, 149] width 159 height 33
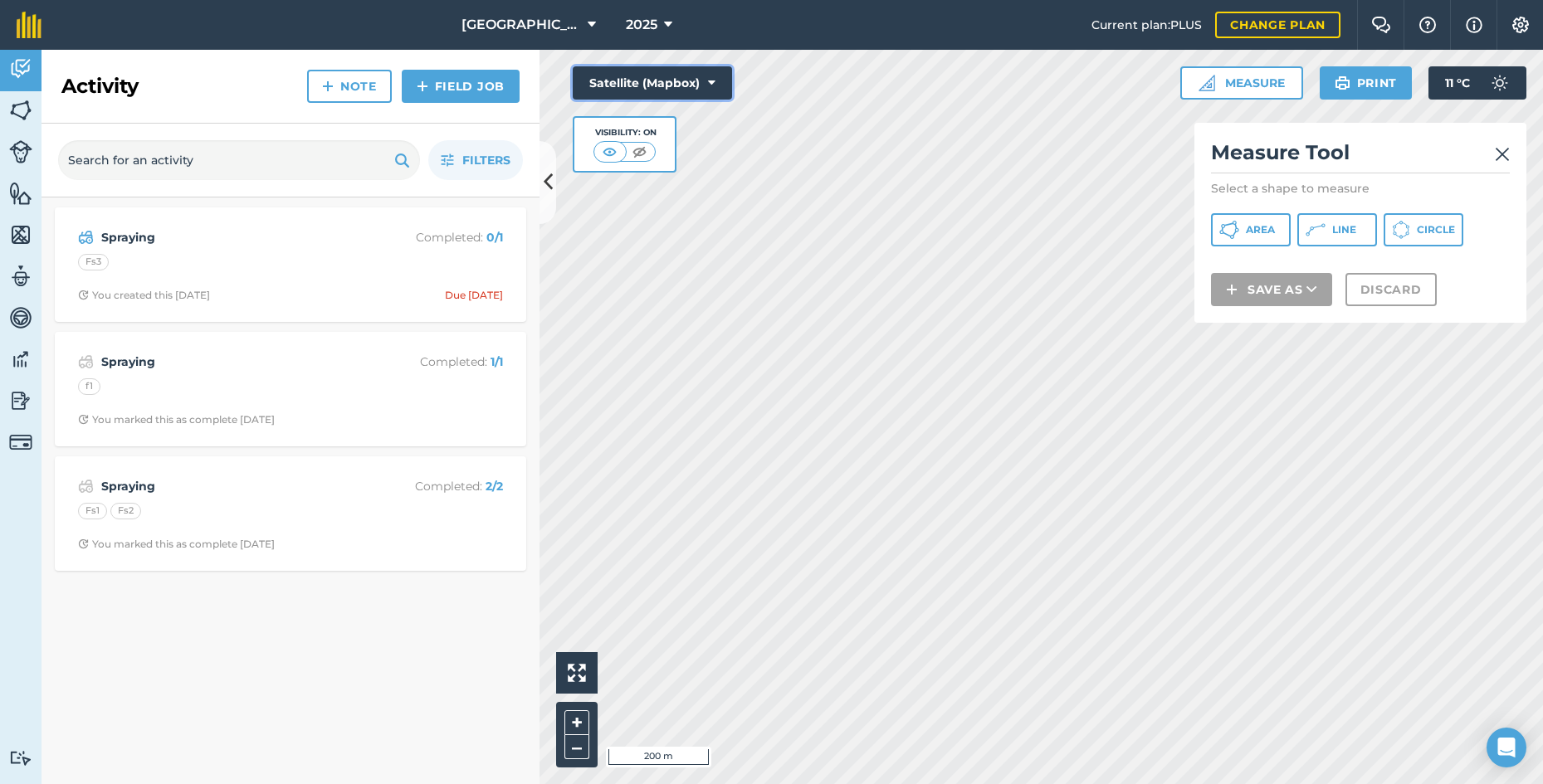
click at [656, 95] on button "Satellite (Mapbox)" at bounding box center [652, 83] width 159 height 33
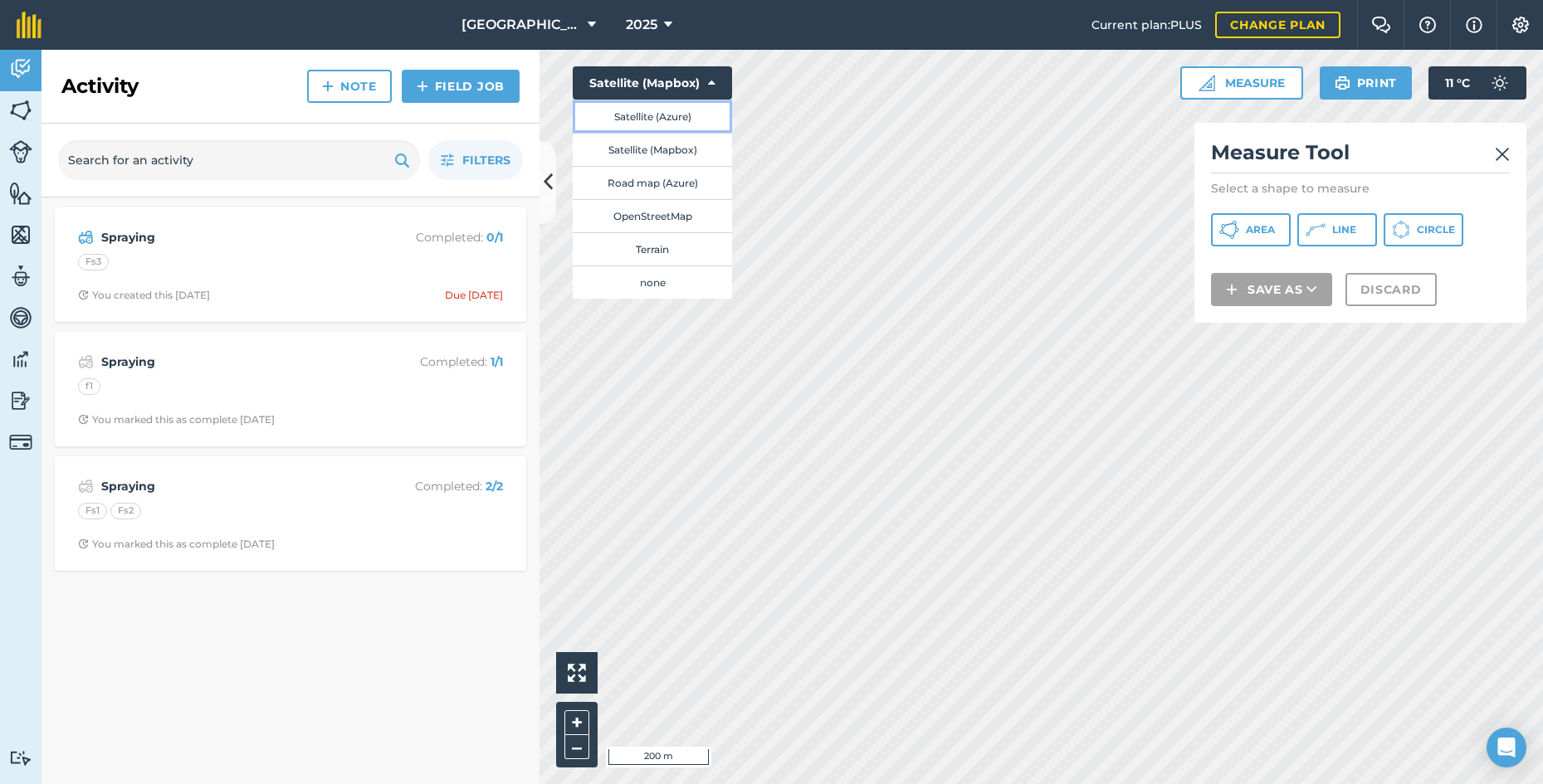
click at [675, 111] on button "Satellite (Azure)" at bounding box center [652, 116] width 159 height 33
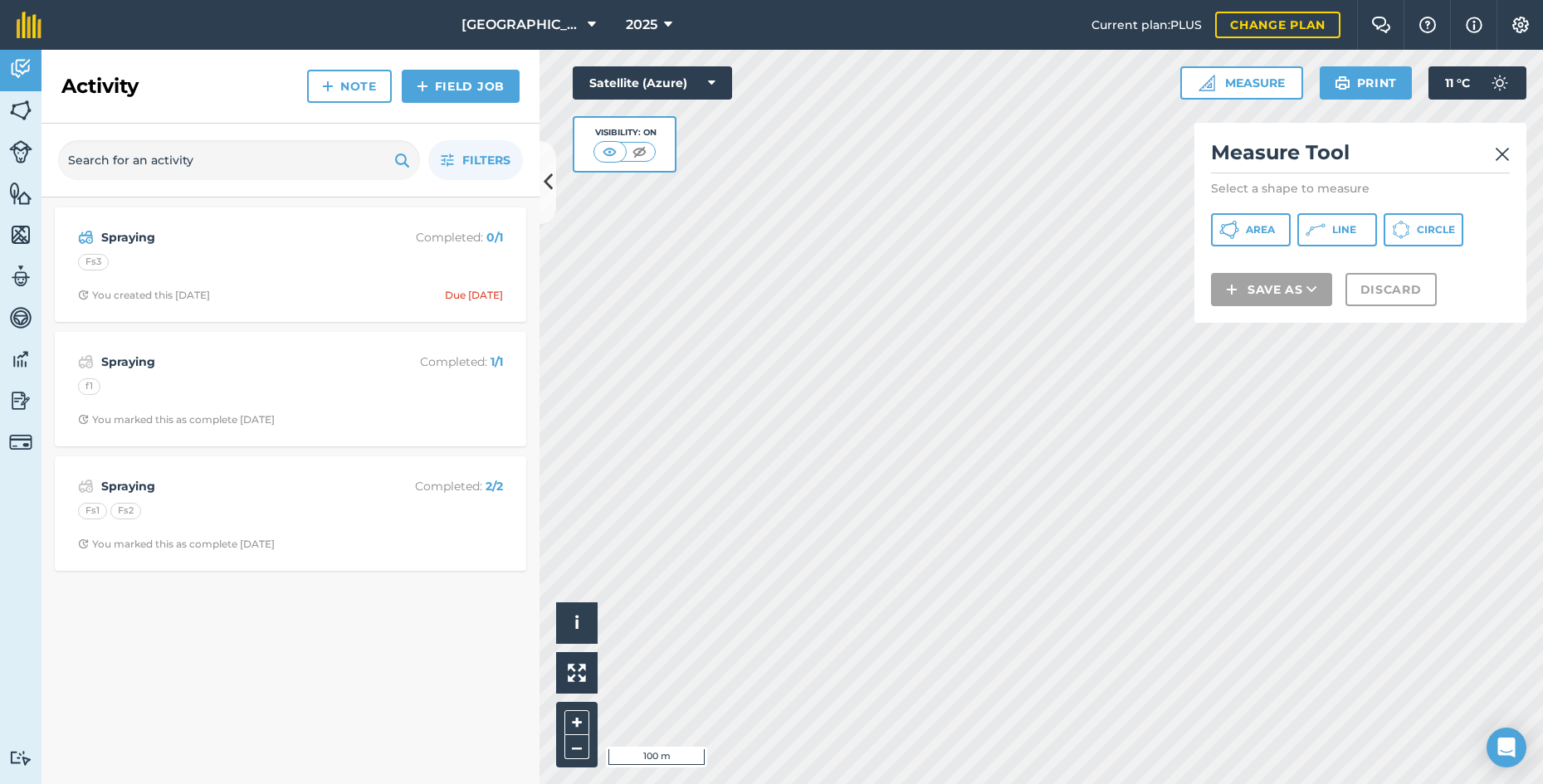
click at [1502, 156] on img at bounding box center [1501, 154] width 15 height 20
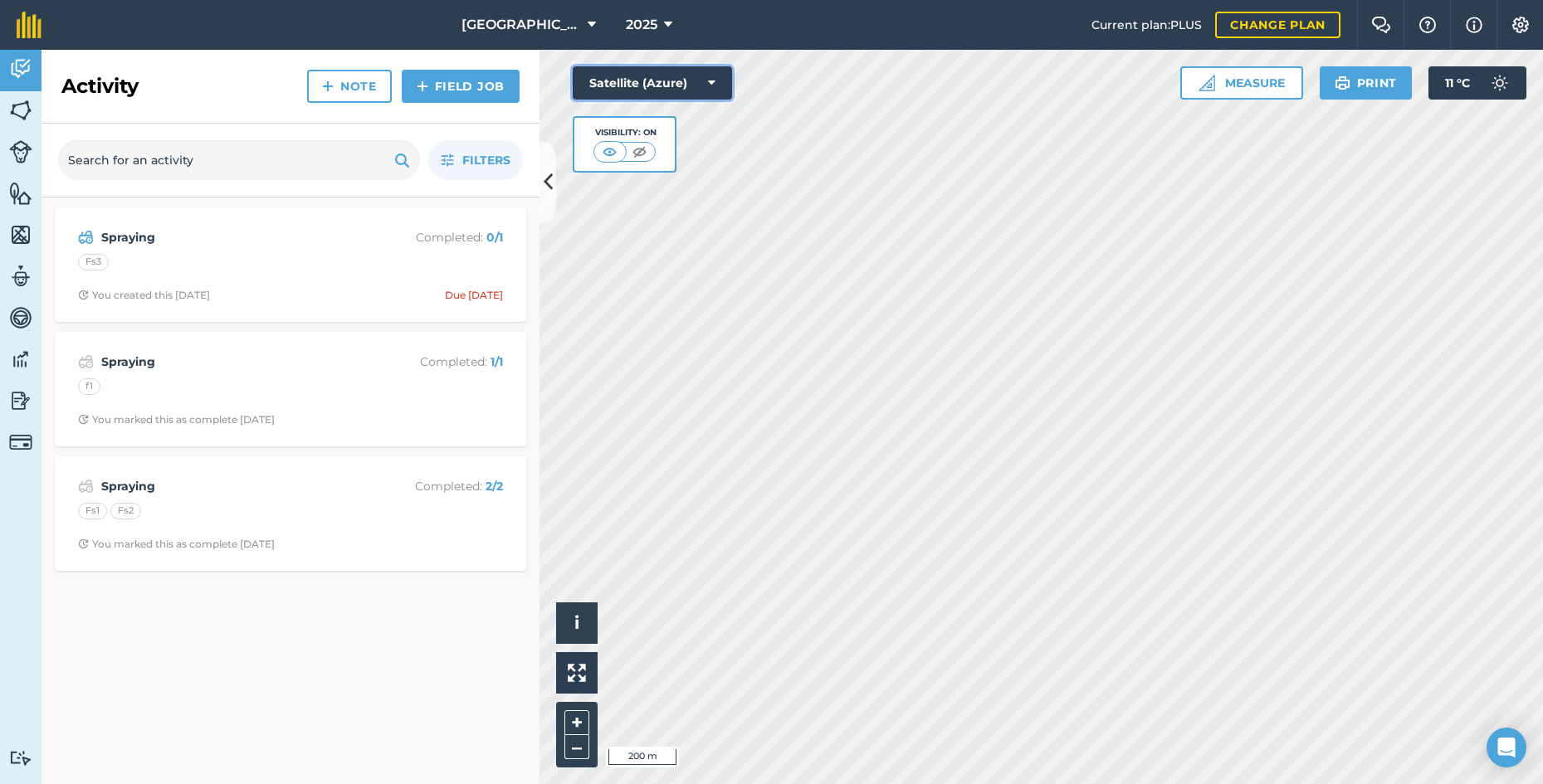
click at [708, 78] on button "Satellite (Azure)" at bounding box center [652, 83] width 159 height 33
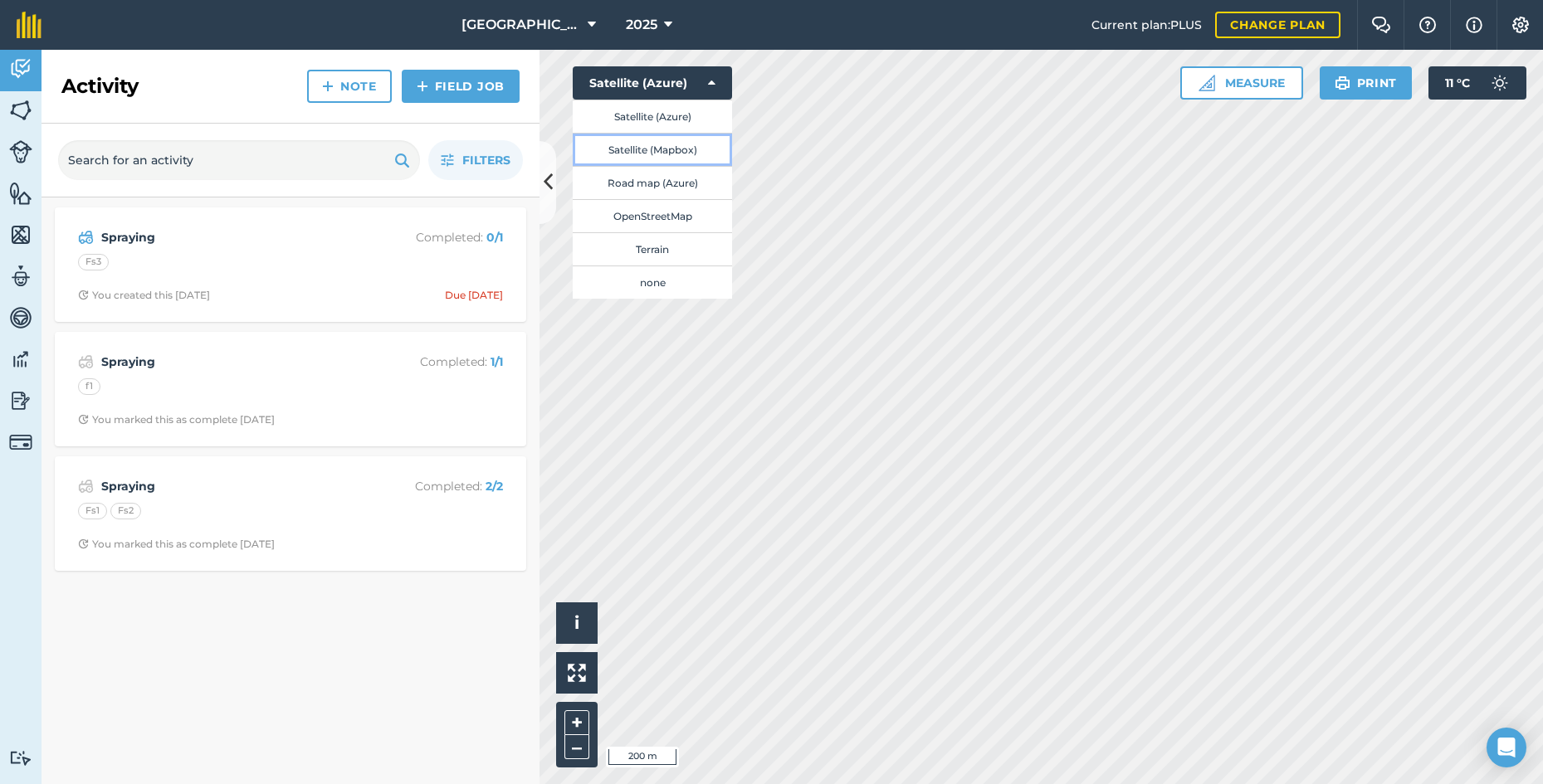
click at [682, 149] on button "Satellite (Mapbox)" at bounding box center [652, 149] width 159 height 33
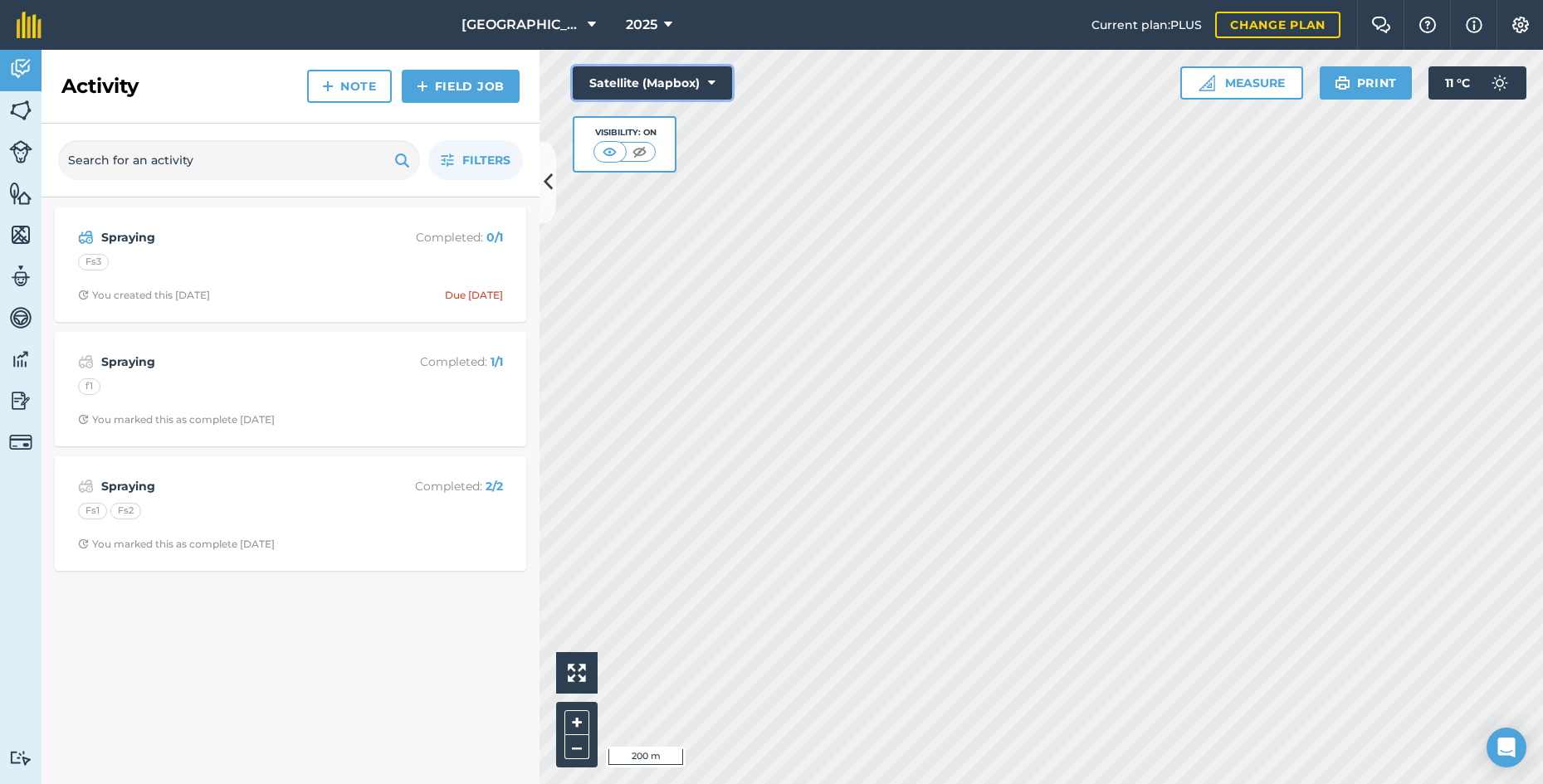
click at [725, 90] on button "Satellite (Mapbox)" at bounding box center [652, 83] width 159 height 33
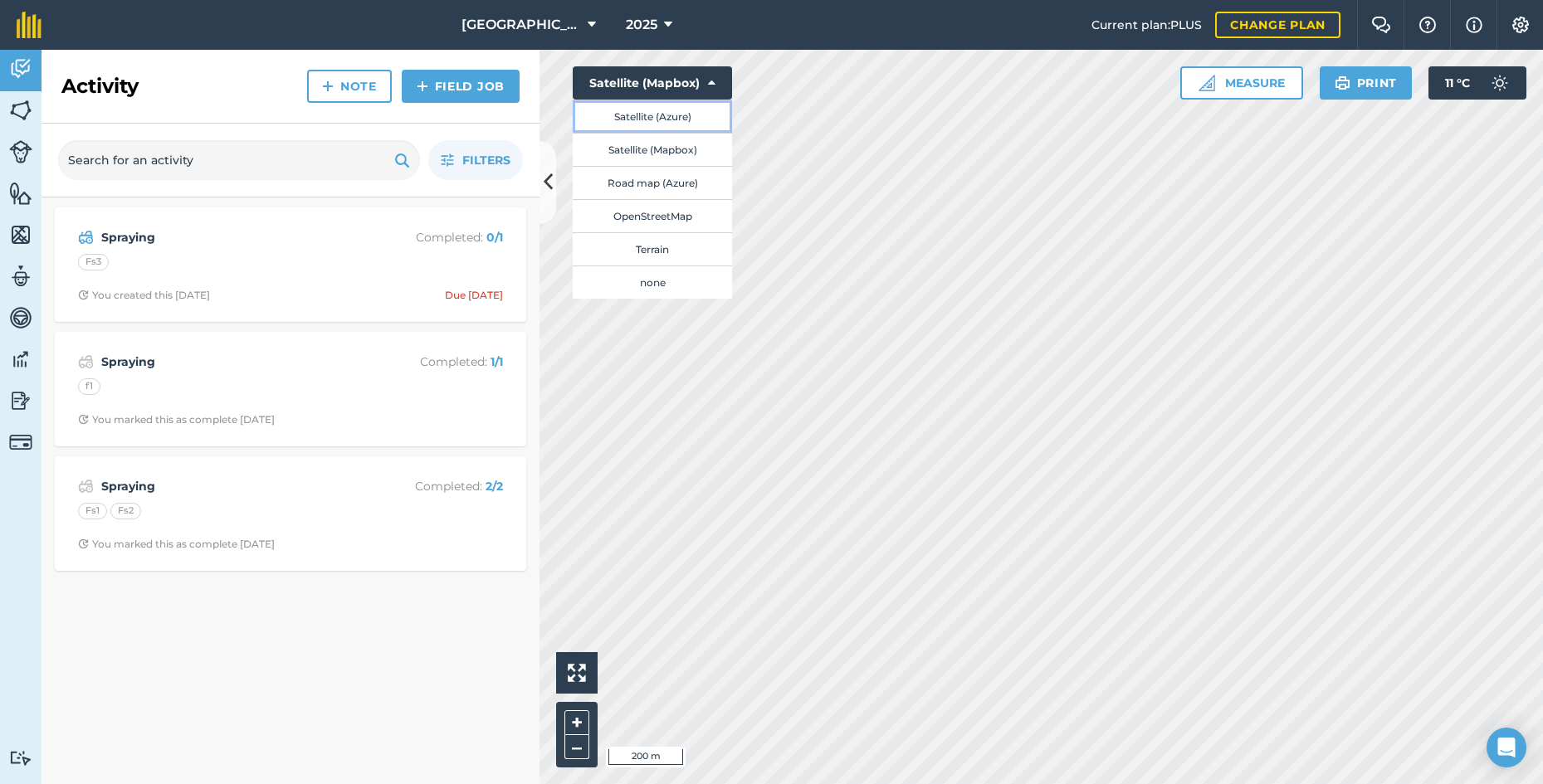
click at [684, 120] on button "Satellite (Azure)" at bounding box center [652, 116] width 159 height 33
